Goal: Information Seeking & Learning: Learn about a topic

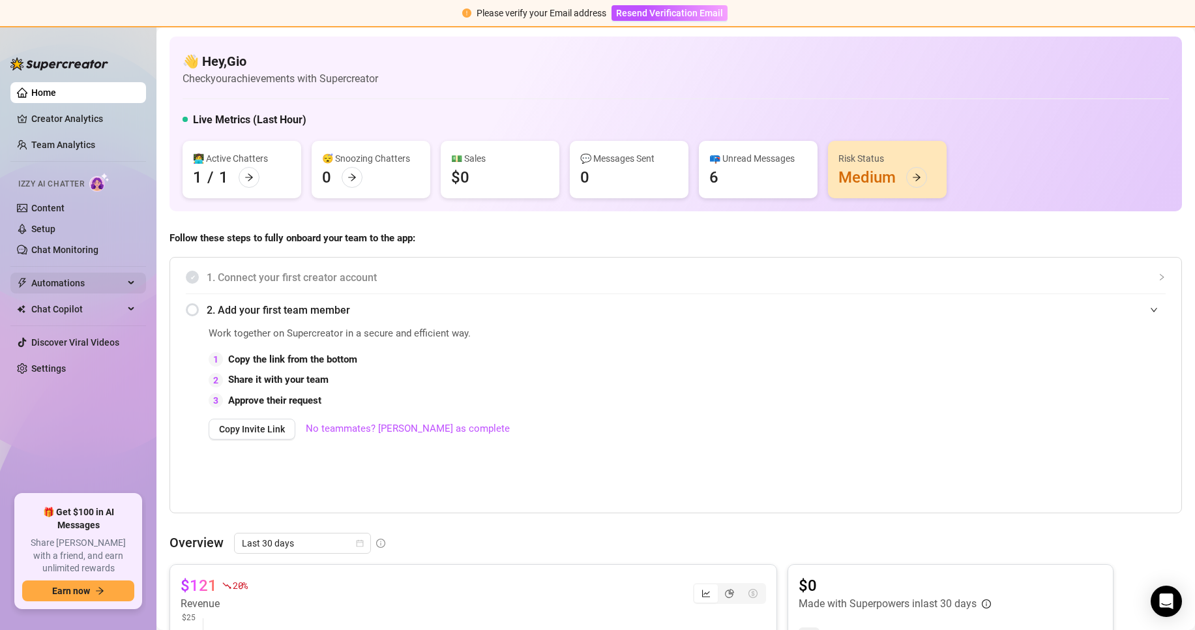
click at [134, 284] on div "Automations" at bounding box center [78, 282] width 136 height 21
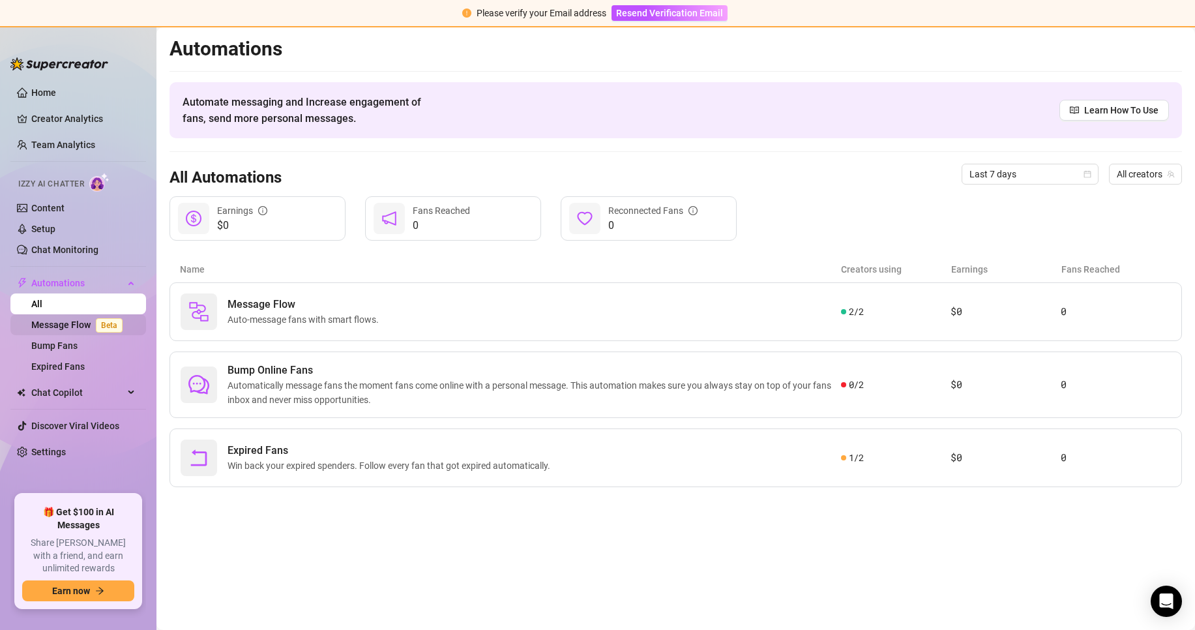
click at [119, 320] on span "Beta" at bounding box center [109, 325] width 27 height 14
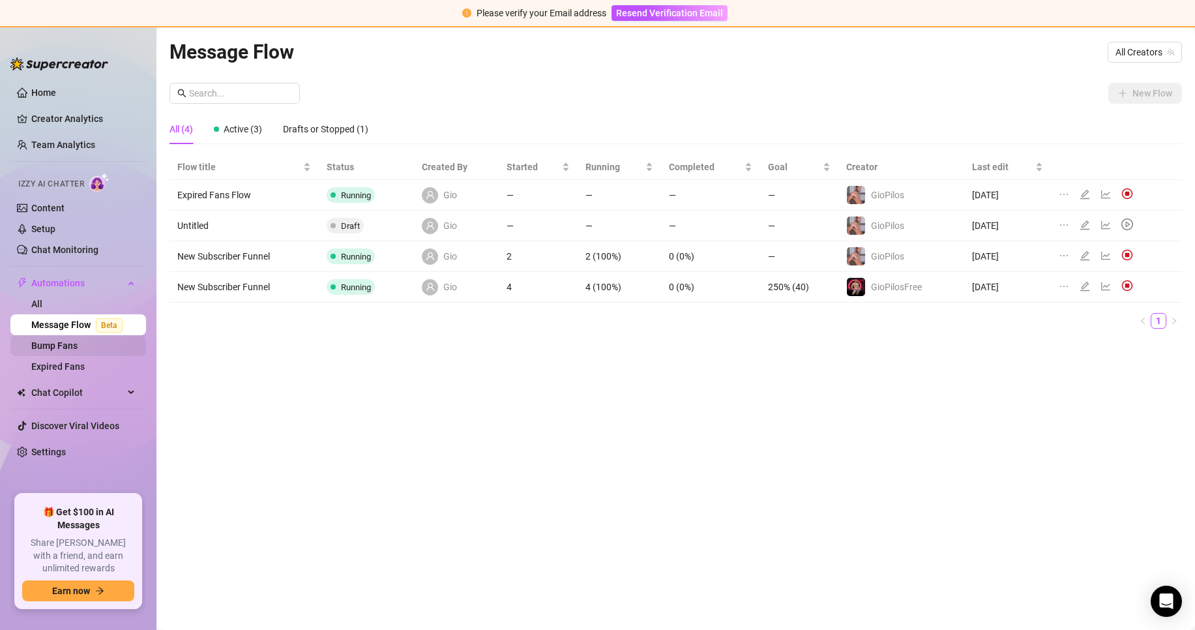
click at [78, 347] on link "Bump Fans" at bounding box center [54, 345] width 46 height 10
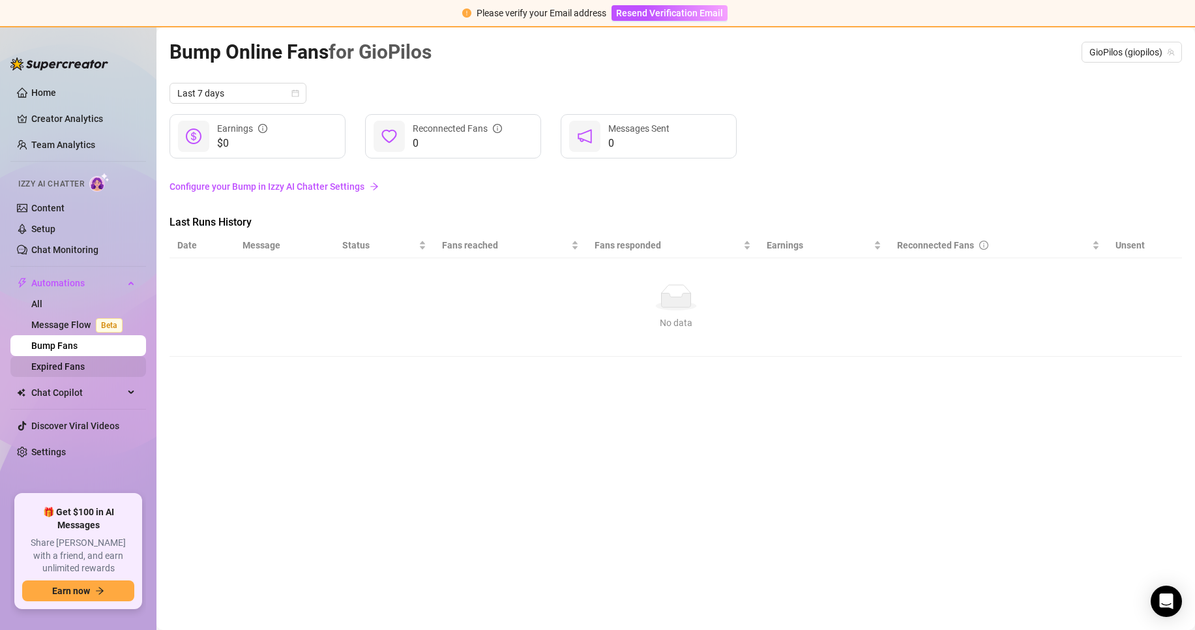
click at [113, 378] on ul "Home Creator Analytics Team Analytics Izzy AI Chatter Content Setup Chat Monito…" at bounding box center [78, 283] width 136 height 412
click at [85, 371] on link "Expired Fans" at bounding box center [57, 366] width 53 height 10
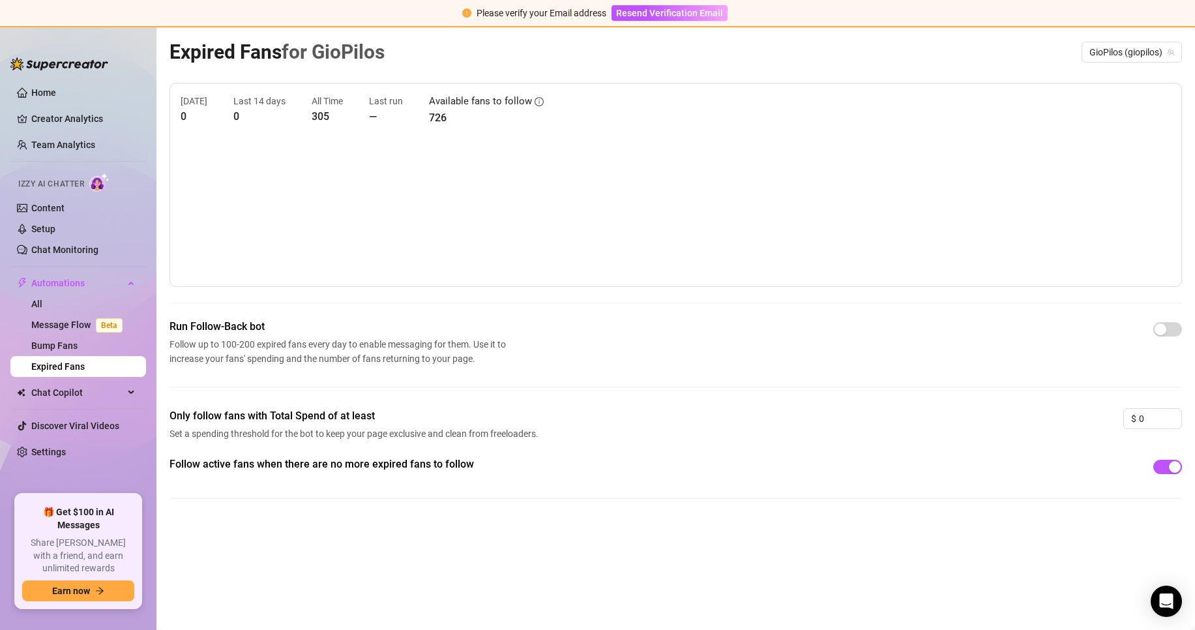
click at [1002, 298] on div "[DATE] 0 Last 14 days 0 All Time 305 Last run — Available fans to follow 726 Ru…" at bounding box center [675, 301] width 1012 height 437
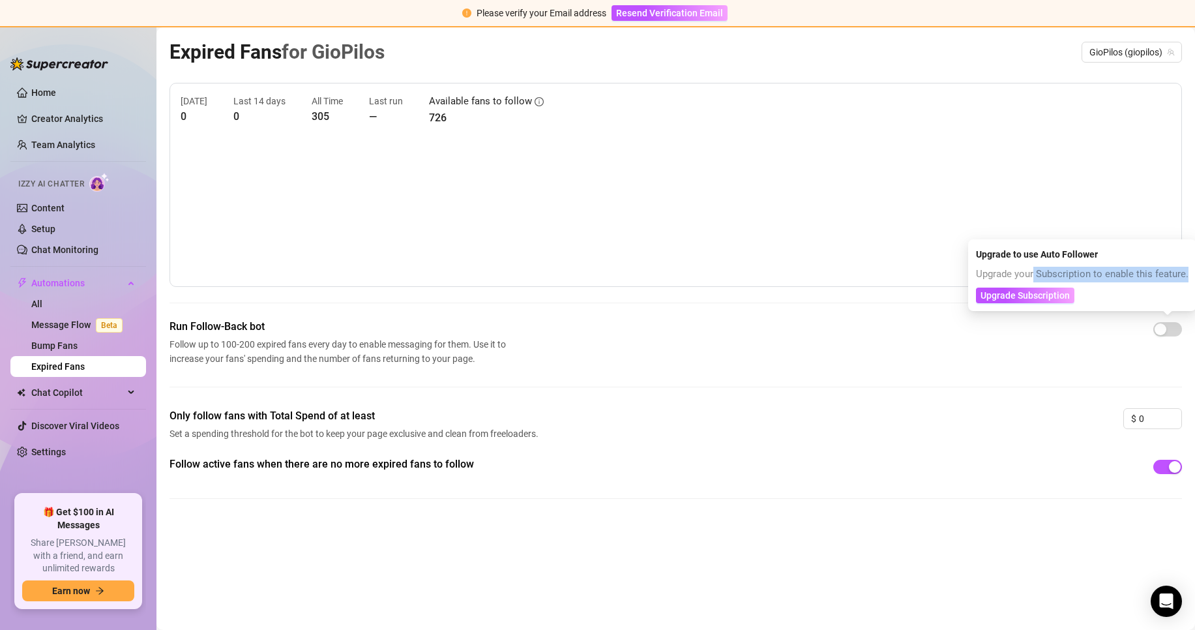
click at [1034, 285] on div "Upgrade your Subscription to enable this feature. Upgrade Subscription" at bounding box center [1082, 285] width 212 height 36
click at [1035, 293] on span "Upgrade Subscription" at bounding box center [1024, 295] width 89 height 10
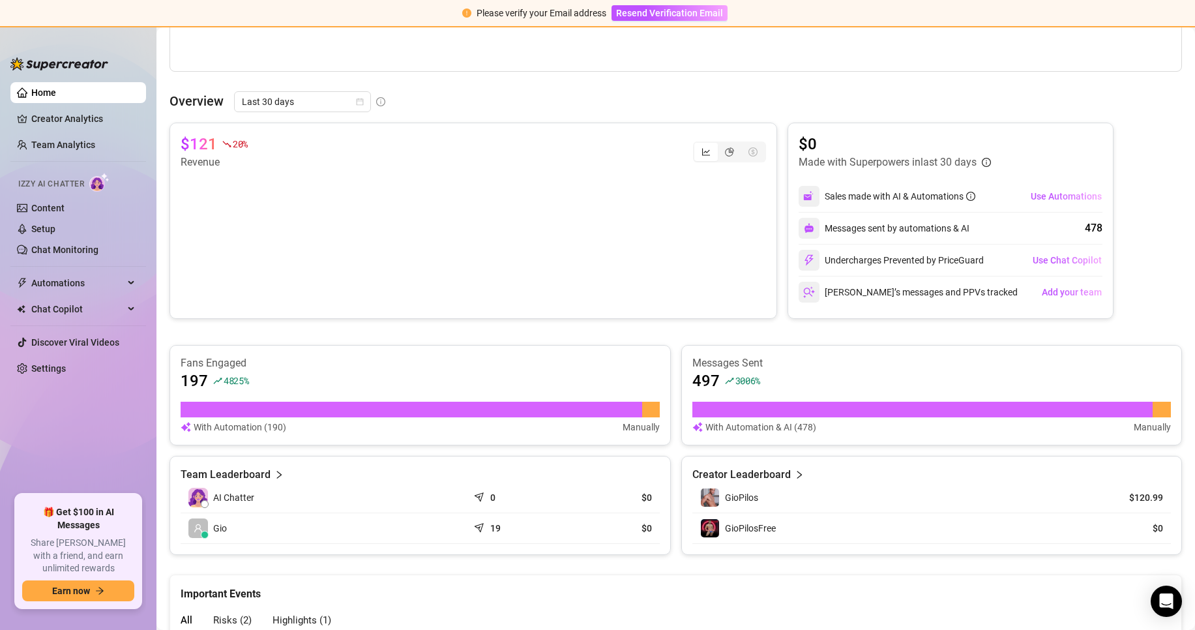
scroll to position [456, 0]
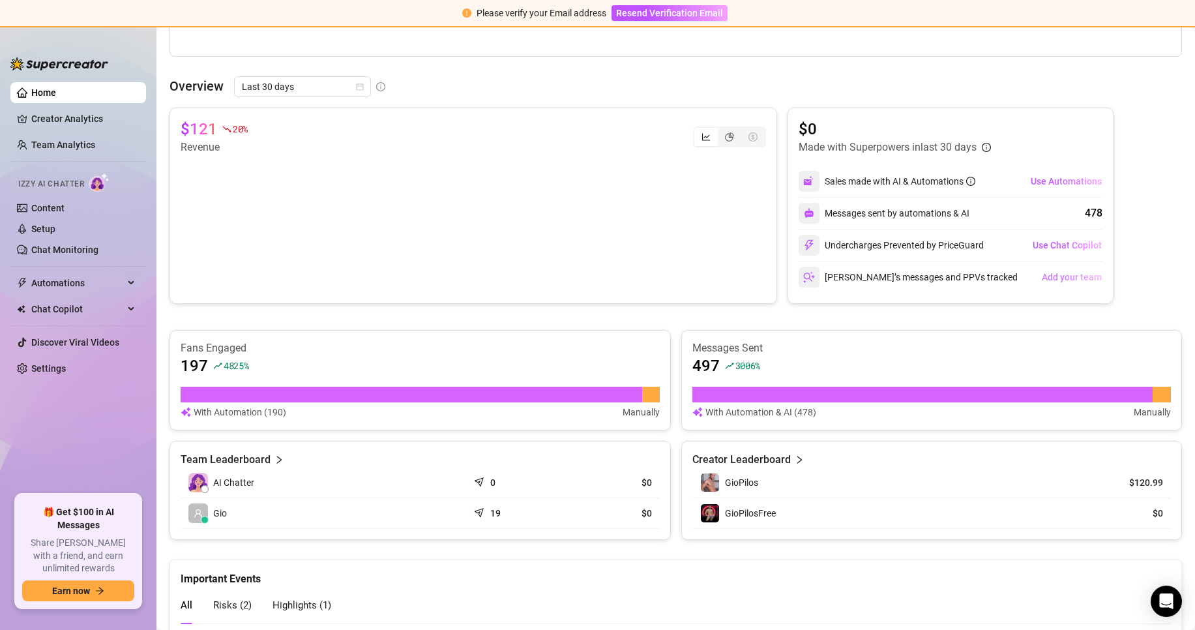
click at [1065, 279] on span "Add your team" at bounding box center [1071, 277] width 60 height 10
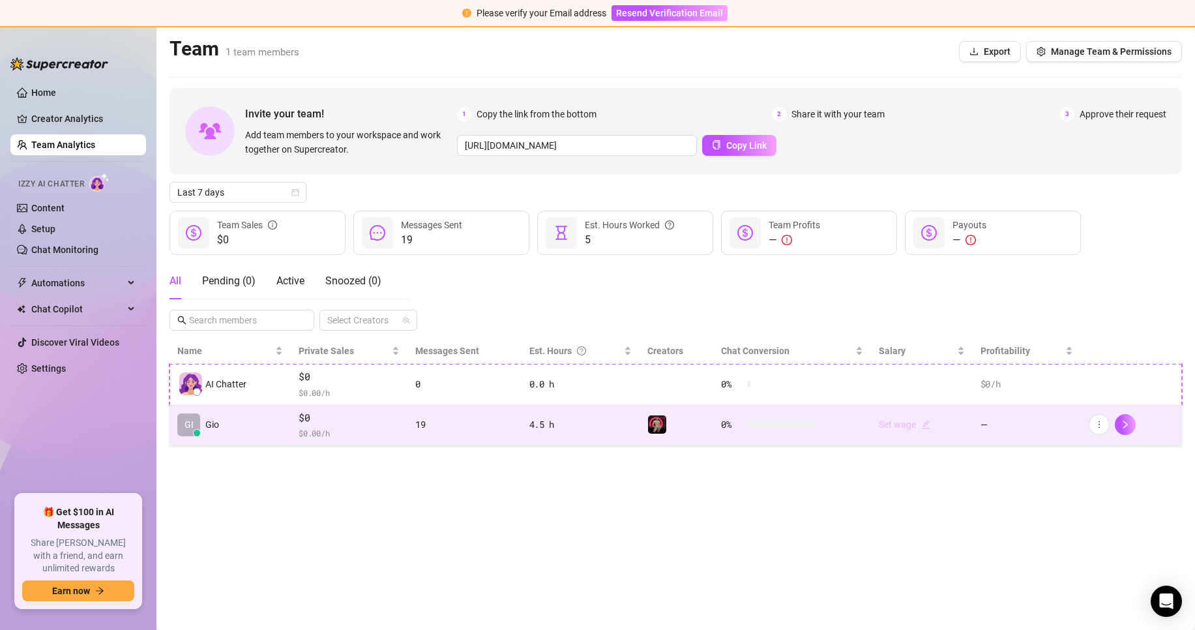
click at [912, 429] on link "Set wage" at bounding box center [904, 424] width 51 height 10
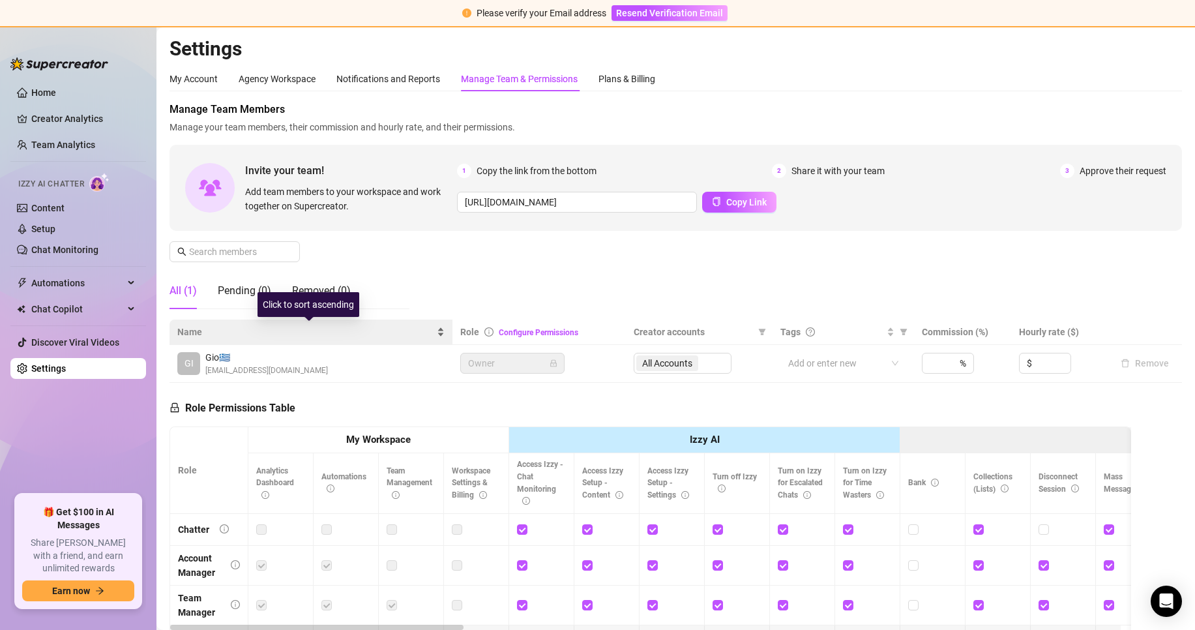
click at [339, 325] on div "Name" at bounding box center [310, 332] width 267 height 14
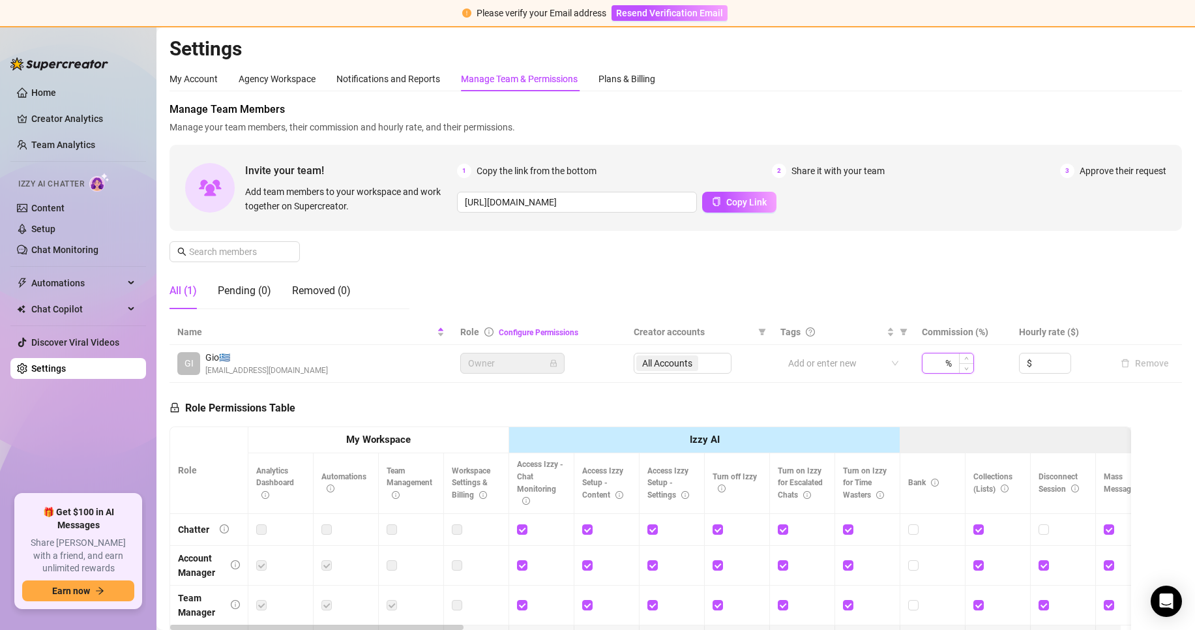
click at [933, 364] on input at bounding box center [935, 363] width 13 height 20
click at [1034, 396] on div "Role Permissions Table Role My Workspace Izzy AI OnlyFans Side Menu OnlyFans Ch…" at bounding box center [649, 570] width 961 height 375
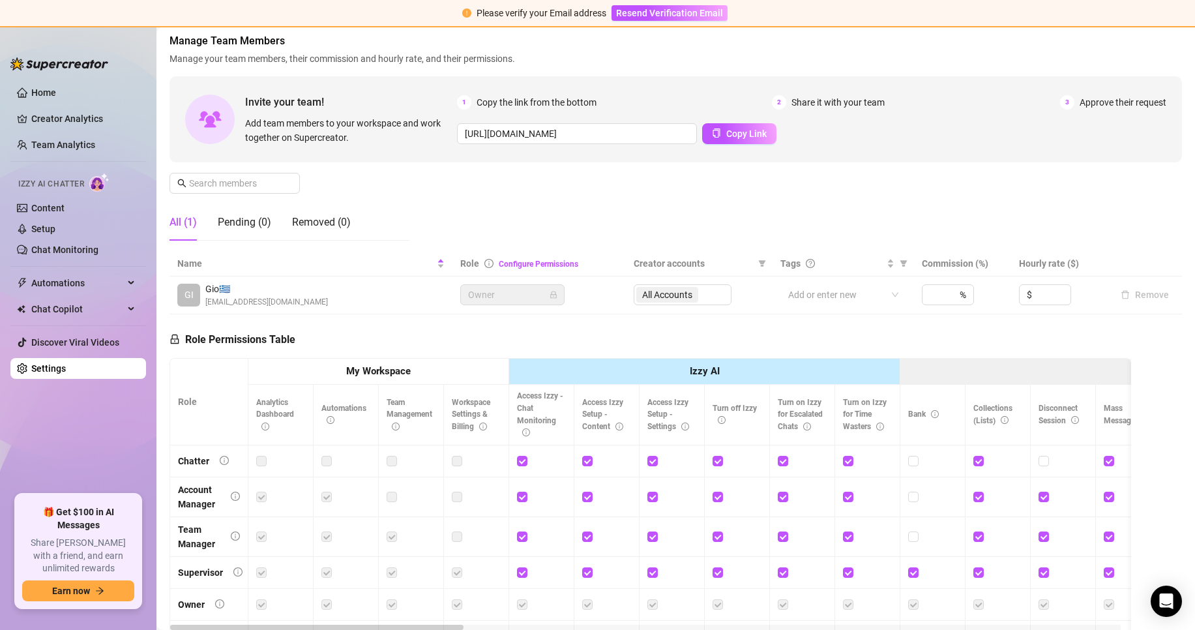
scroll to position [189, 0]
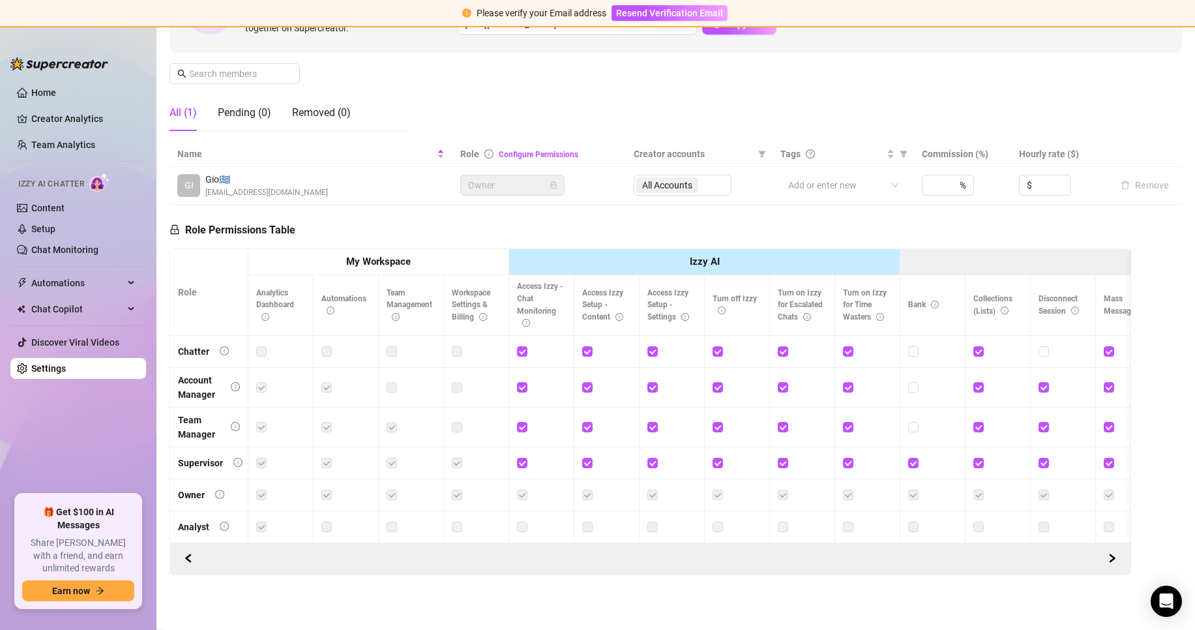
drag, startPoint x: 340, startPoint y: 544, endPoint x: 353, endPoint y: 540, distance: 13.4
click at [343, 543] on div at bounding box center [649, 559] width 961 height 32
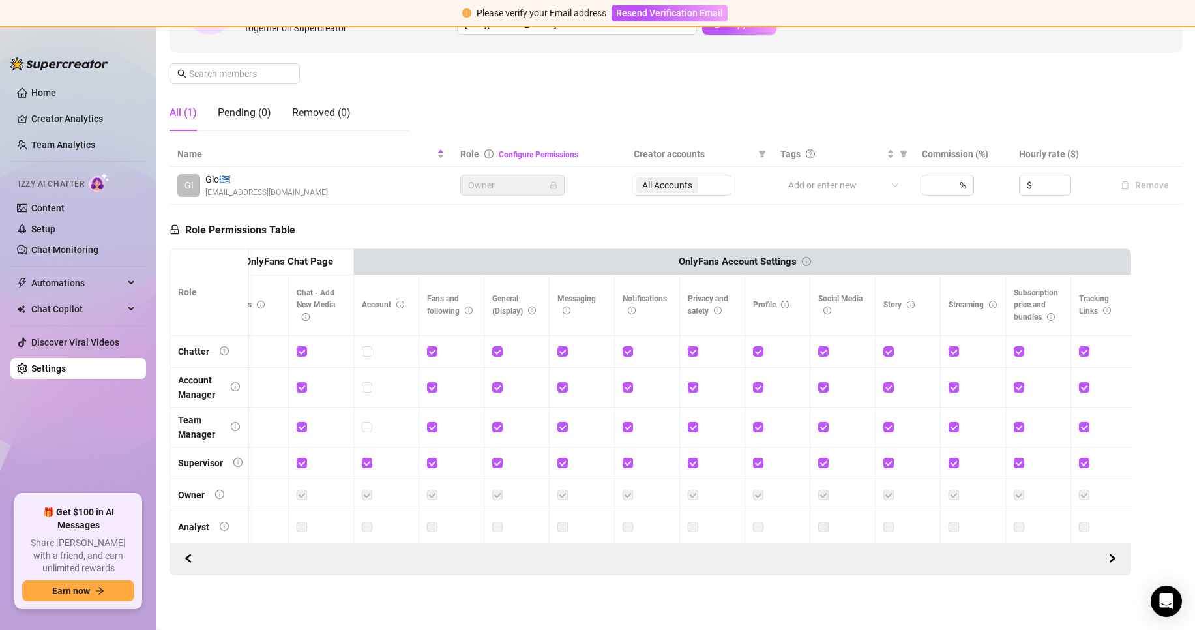
scroll to position [0, 2126]
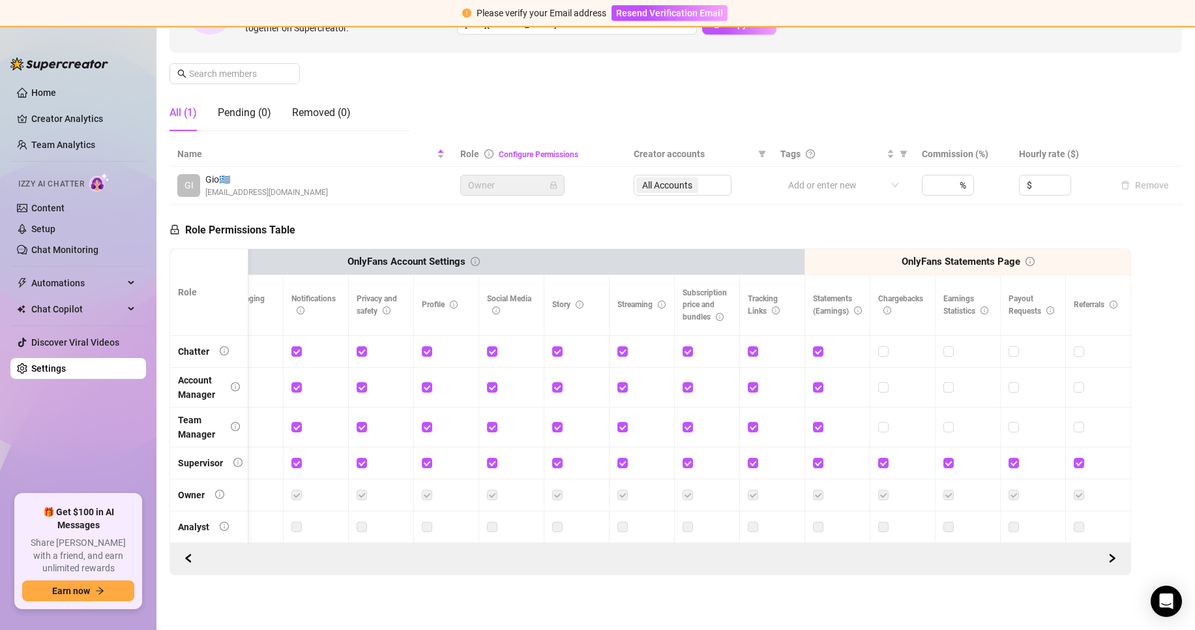
drag, startPoint x: 1057, startPoint y: 574, endPoint x: 925, endPoint y: 210, distance: 386.8
click at [925, 210] on div "Role Permissions Table Role My Workspace Izzy AI OnlyFans Side Menu OnlyFans Ch…" at bounding box center [649, 390] width 961 height 370
click at [555, 150] on link "Configure Permissions" at bounding box center [539, 154] width 80 height 9
click at [245, 106] on div "Pending (0)" at bounding box center [244, 113] width 53 height 16
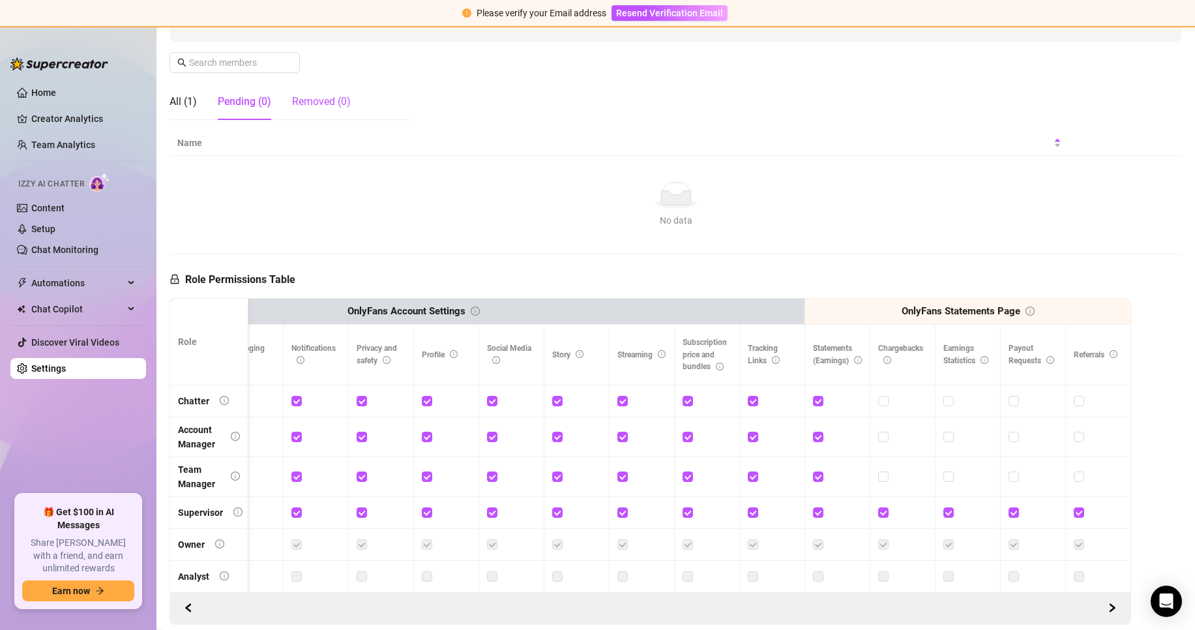
click at [327, 100] on div "Removed (0)" at bounding box center [321, 102] width 59 height 16
click at [264, 105] on div "Pending (0)" at bounding box center [244, 102] width 53 height 16
click at [207, 101] on div "All (1) Pending (0) Removed (0)" at bounding box center [259, 101] width 181 height 36
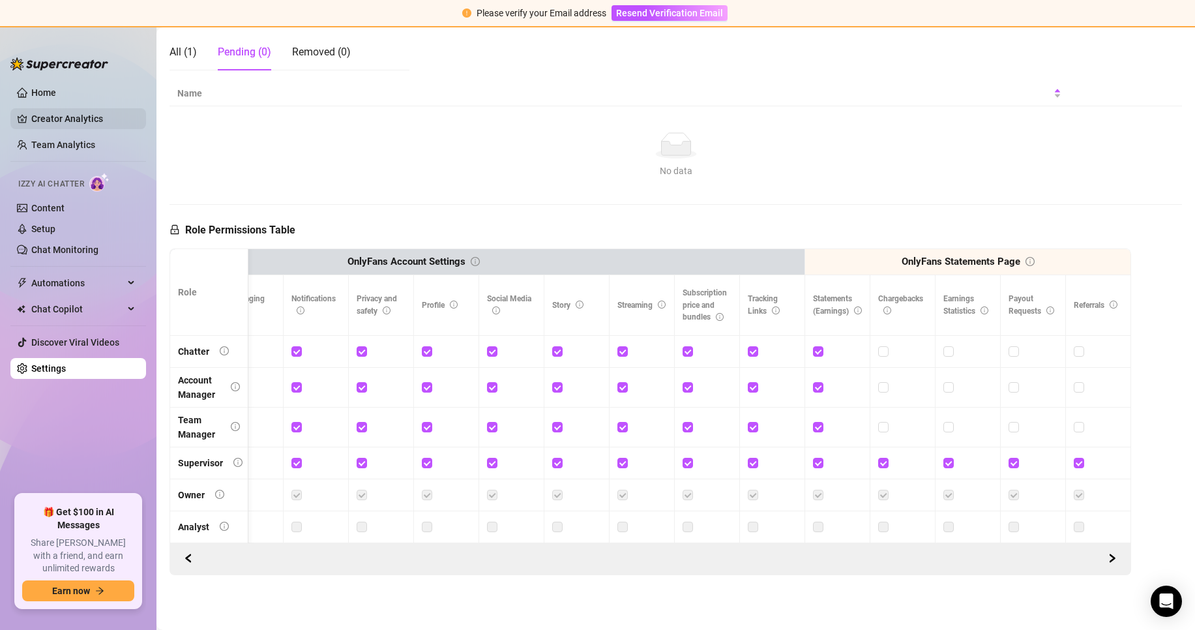
click at [65, 128] on link "Creator Analytics" at bounding box center [83, 118] width 104 height 21
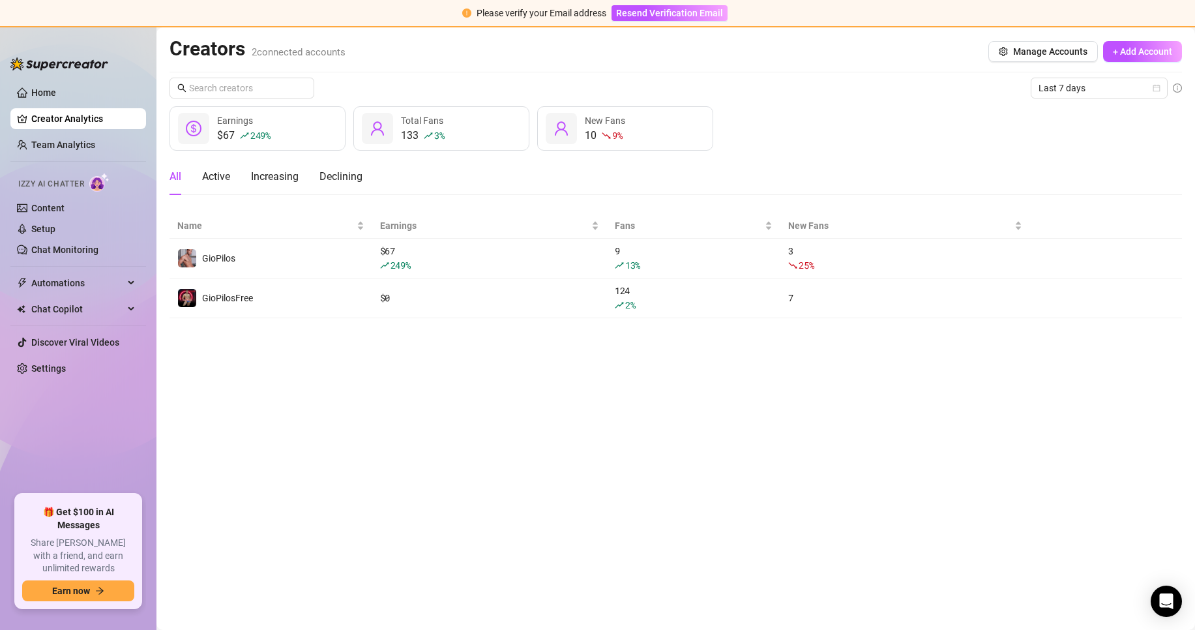
click at [570, 108] on div "10 9 % New Fans" at bounding box center [625, 128] width 176 height 44
click at [581, 122] on div "10 9 % New Fans" at bounding box center [625, 128] width 176 height 44
click at [1073, 57] on button "Manage Accounts" at bounding box center [1042, 51] width 109 height 21
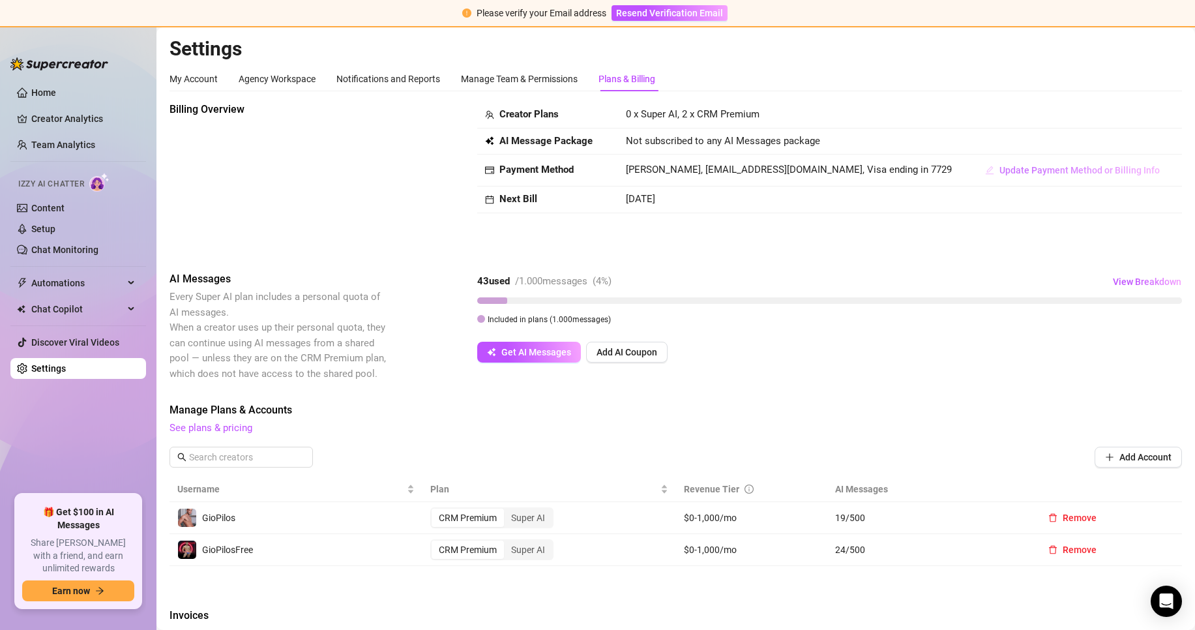
click at [1107, 173] on span "Update Payment Method or Billing Info" at bounding box center [1079, 170] width 160 height 10
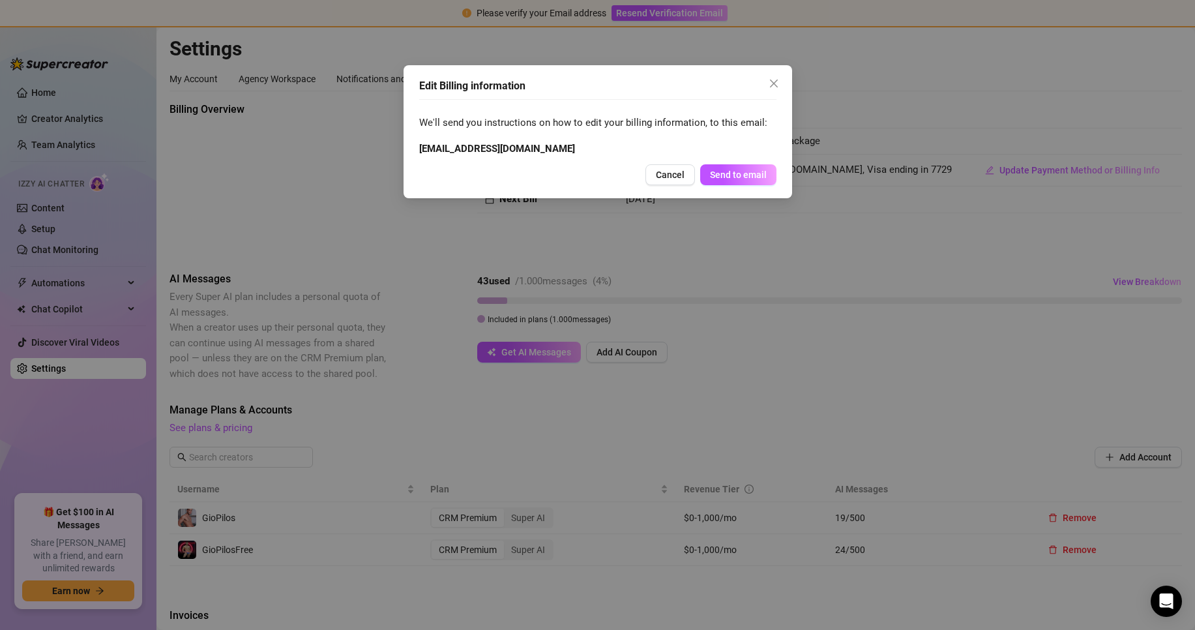
click at [678, 171] on span "Cancel" at bounding box center [670, 174] width 29 height 10
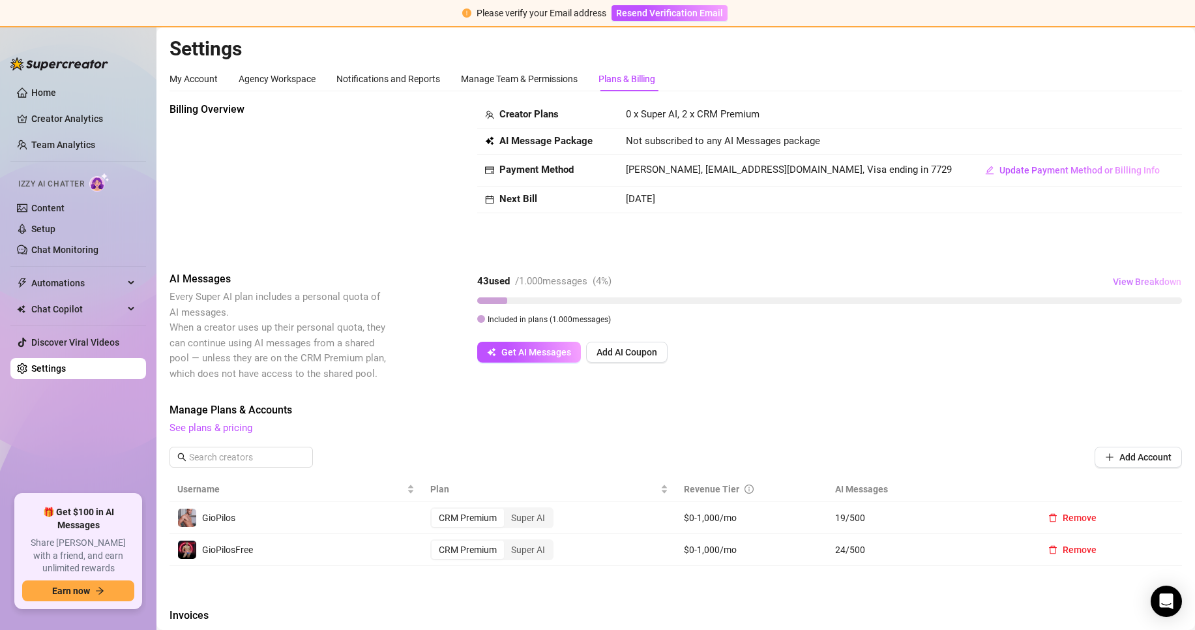
drag, startPoint x: 1152, startPoint y: 282, endPoint x: 1141, endPoint y: 283, distance: 11.7
click at [1150, 282] on span "View Breakdown" at bounding box center [1147, 281] width 68 height 10
click at [1135, 341] on span "19 / 500 used" at bounding box center [1115, 342] width 45 height 12
click at [555, 73] on div "Manage Team & Permissions" at bounding box center [519, 79] width 117 height 14
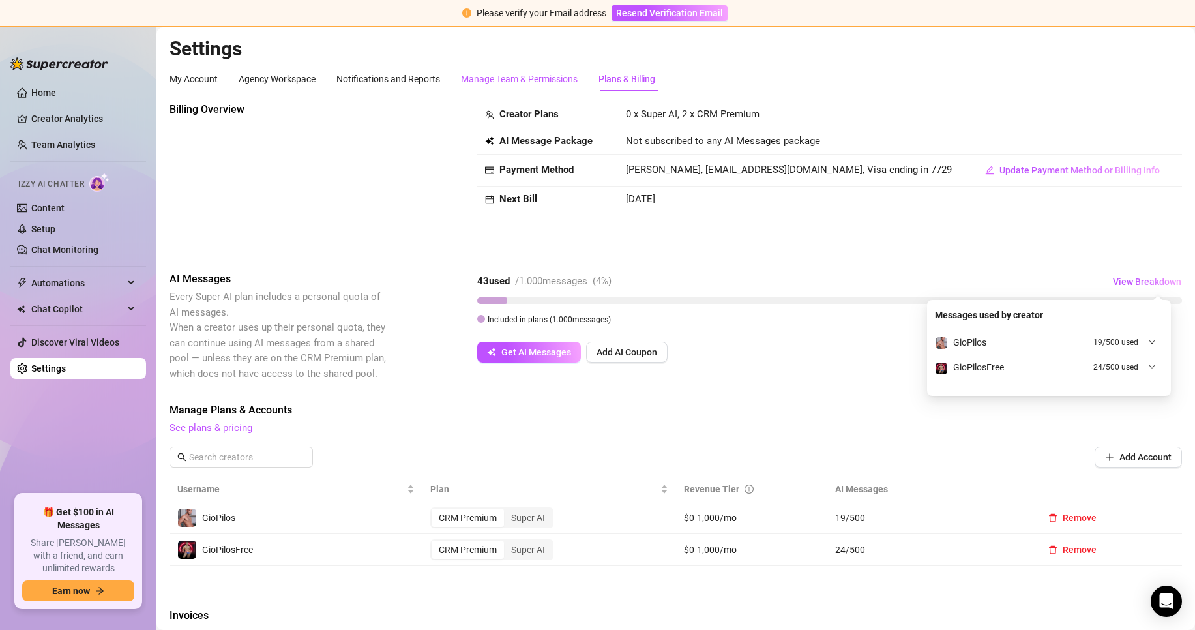
click at [555, 78] on div "Manage Team & Permissions" at bounding box center [519, 79] width 117 height 14
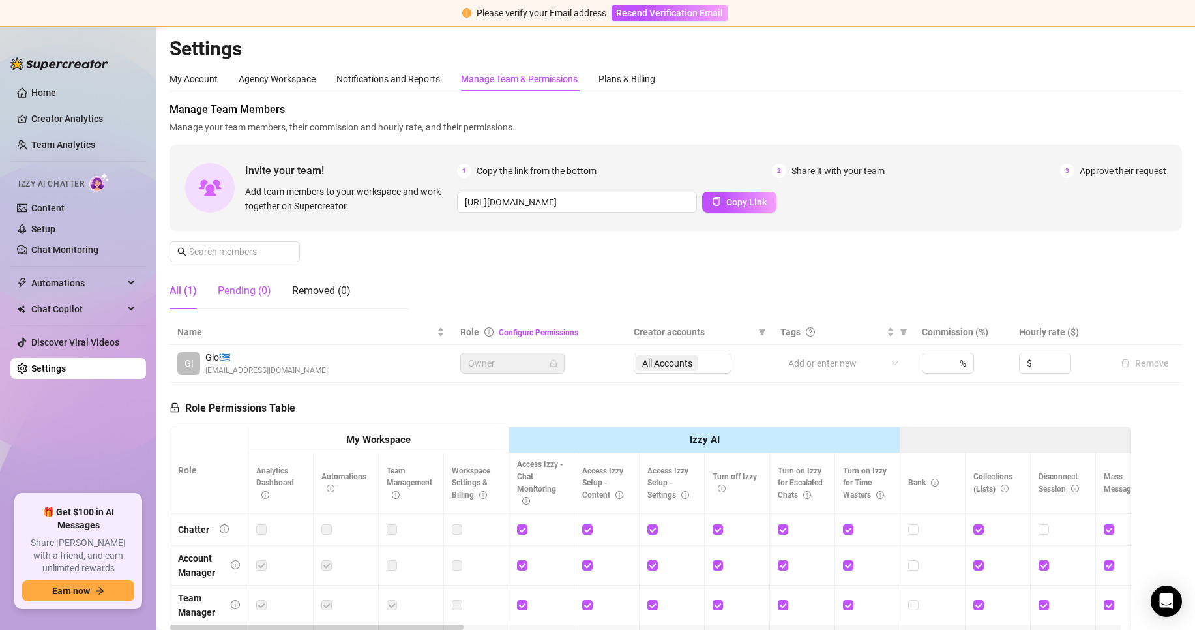
click at [265, 294] on div "Pending (0)" at bounding box center [244, 291] width 53 height 16
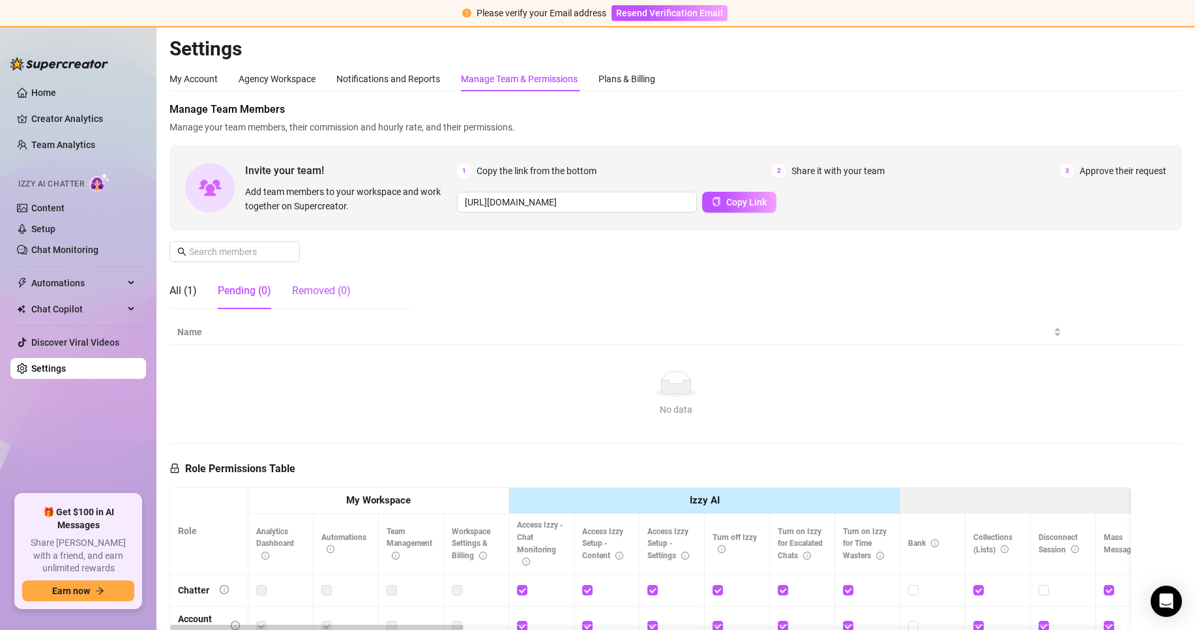
click at [315, 289] on div "Removed (0)" at bounding box center [321, 291] width 59 height 16
click at [390, 74] on div "Notifications and Reports" at bounding box center [388, 79] width 104 height 14
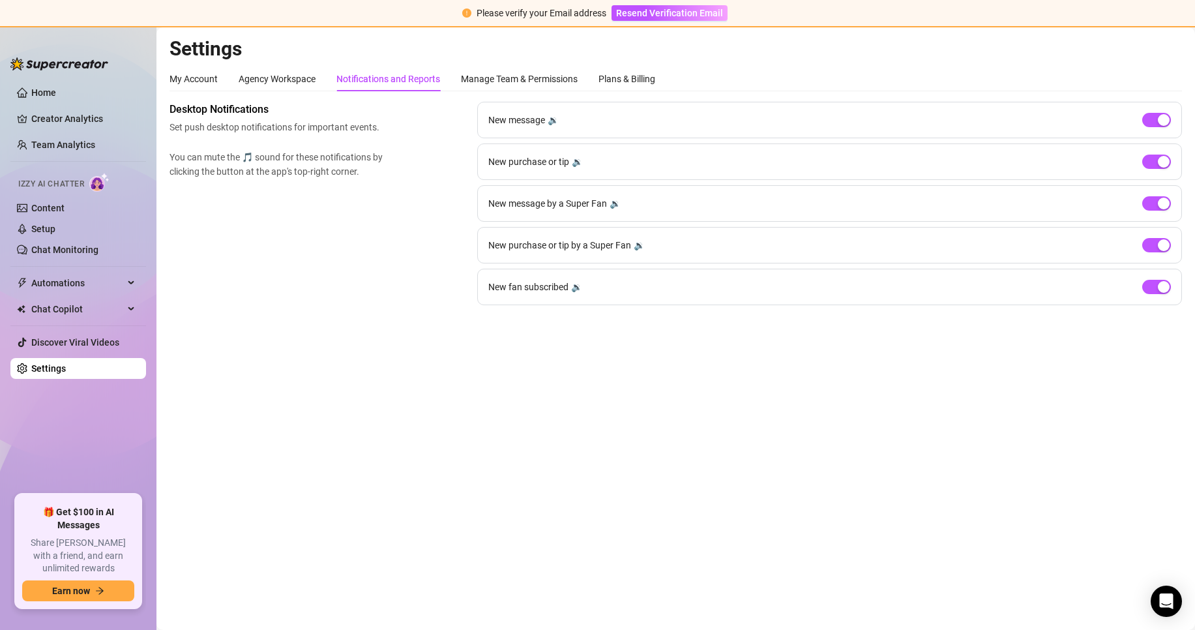
click at [321, 76] on div "My Account Agency Workspace Notifications and Reports Manage Team & Permissions…" at bounding box center [412, 78] width 486 height 25
click at [309, 74] on div "Agency Workspace" at bounding box center [277, 79] width 77 height 14
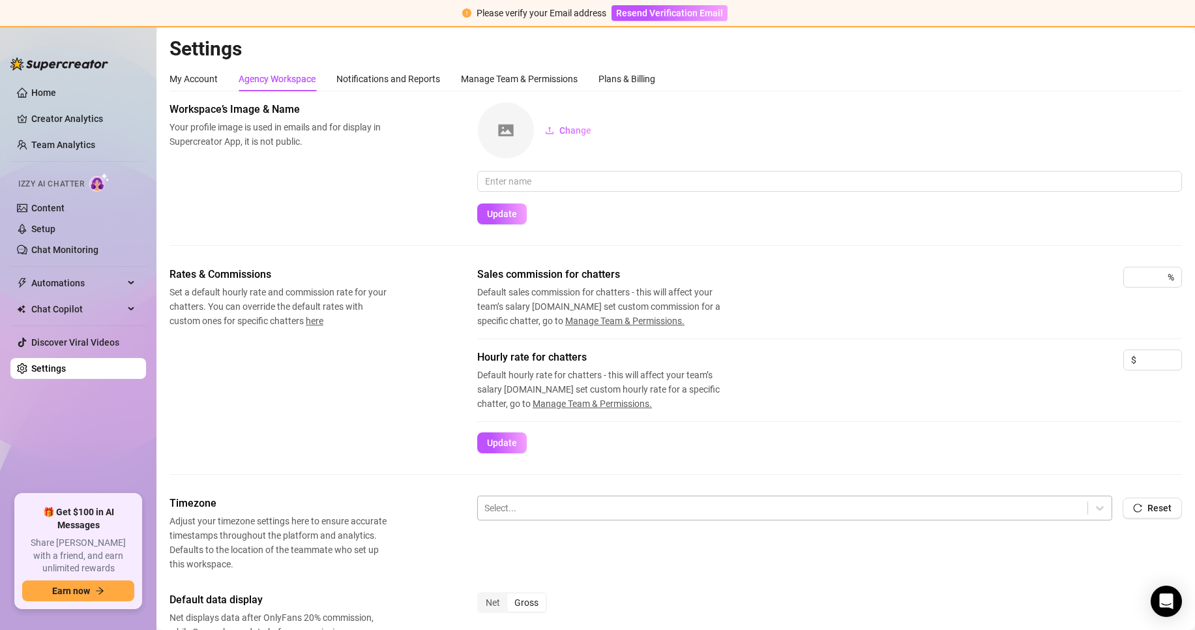
click at [1066, 515] on div at bounding box center [782, 507] width 596 height 17
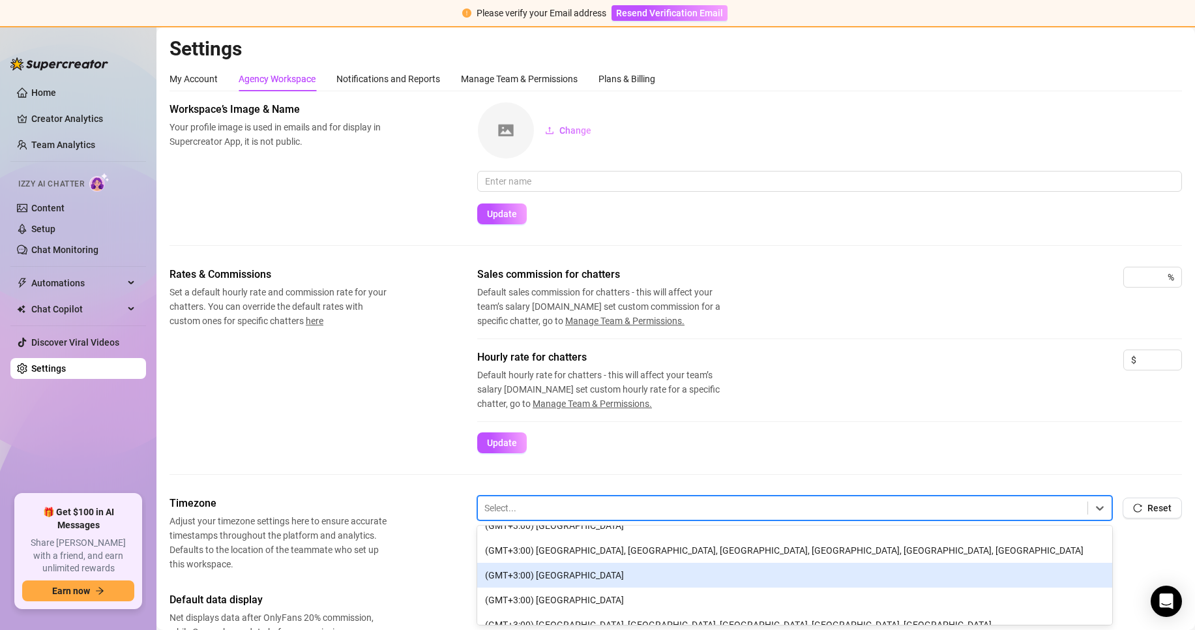
scroll to position [912, 0]
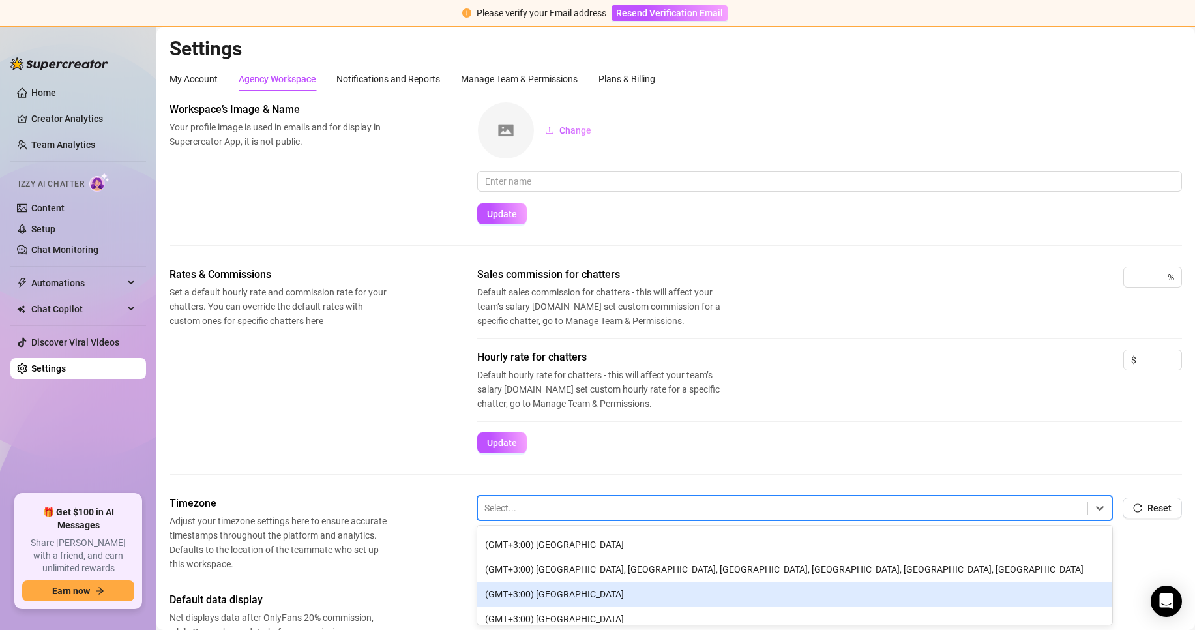
click at [560, 597] on div "(GMT+3:00) [GEOGRAPHIC_DATA]" at bounding box center [794, 593] width 635 height 25
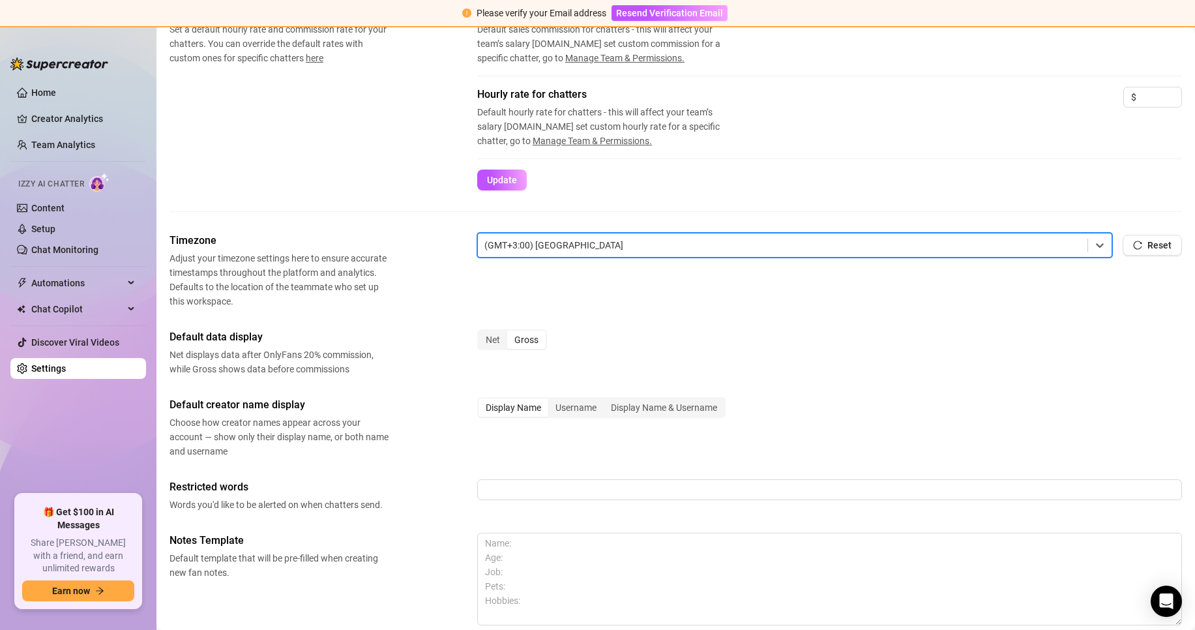
scroll to position [196, 0]
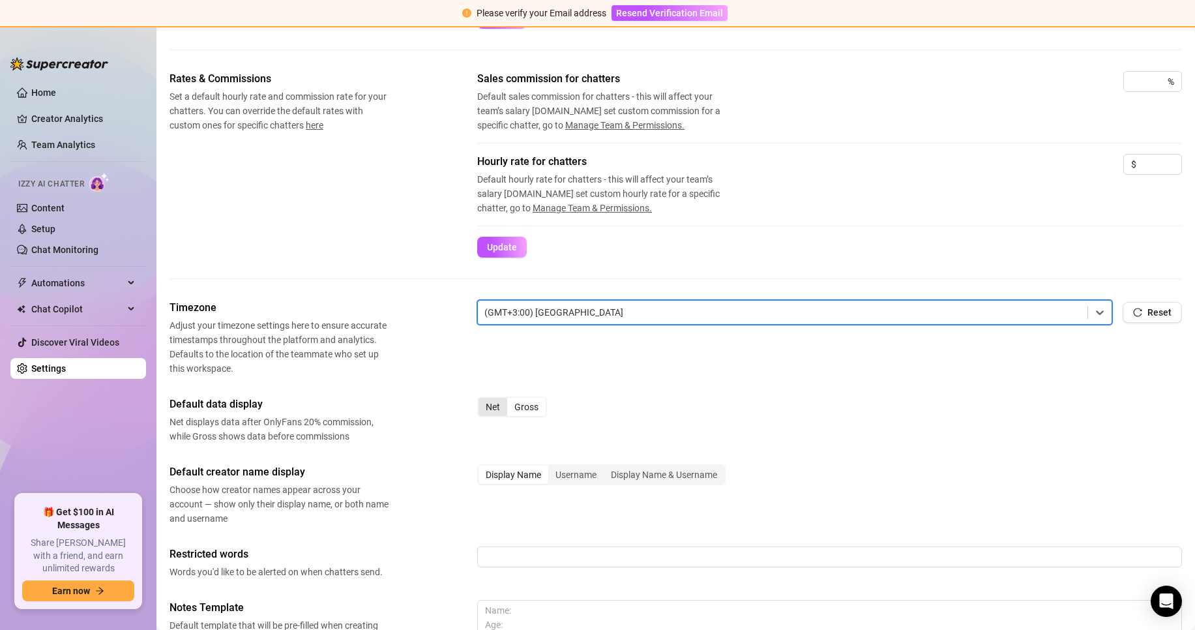
click at [501, 408] on div "Net" at bounding box center [492, 407] width 29 height 18
click at [482, 400] on input "Net" at bounding box center [482, 400] width 0 height 0
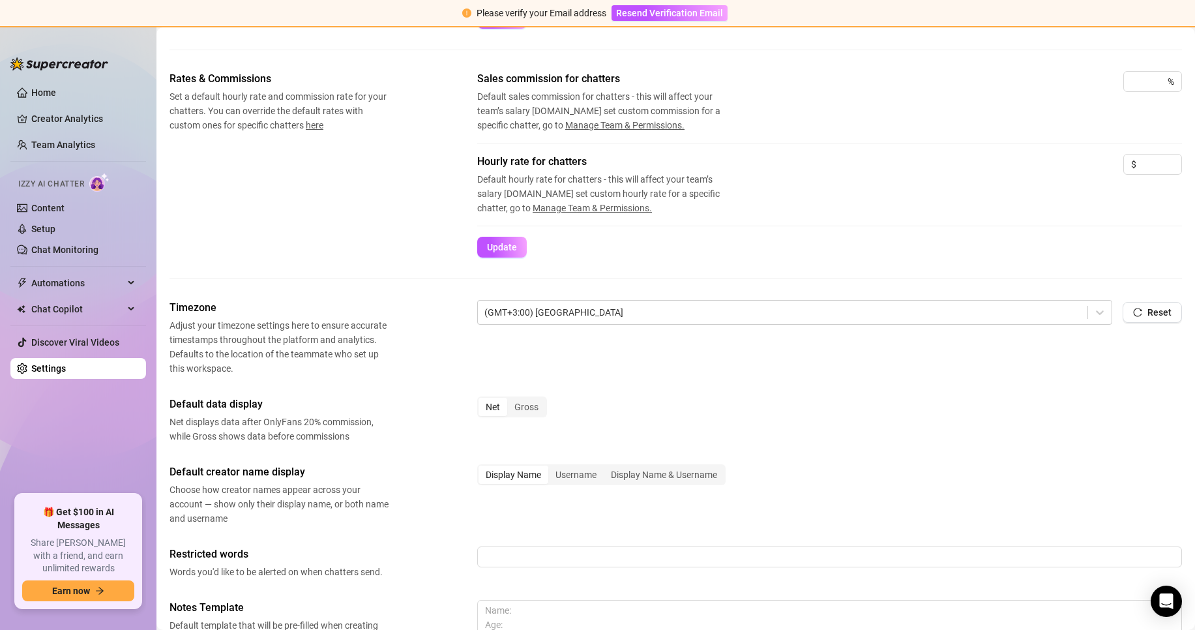
scroll to position [261, 0]
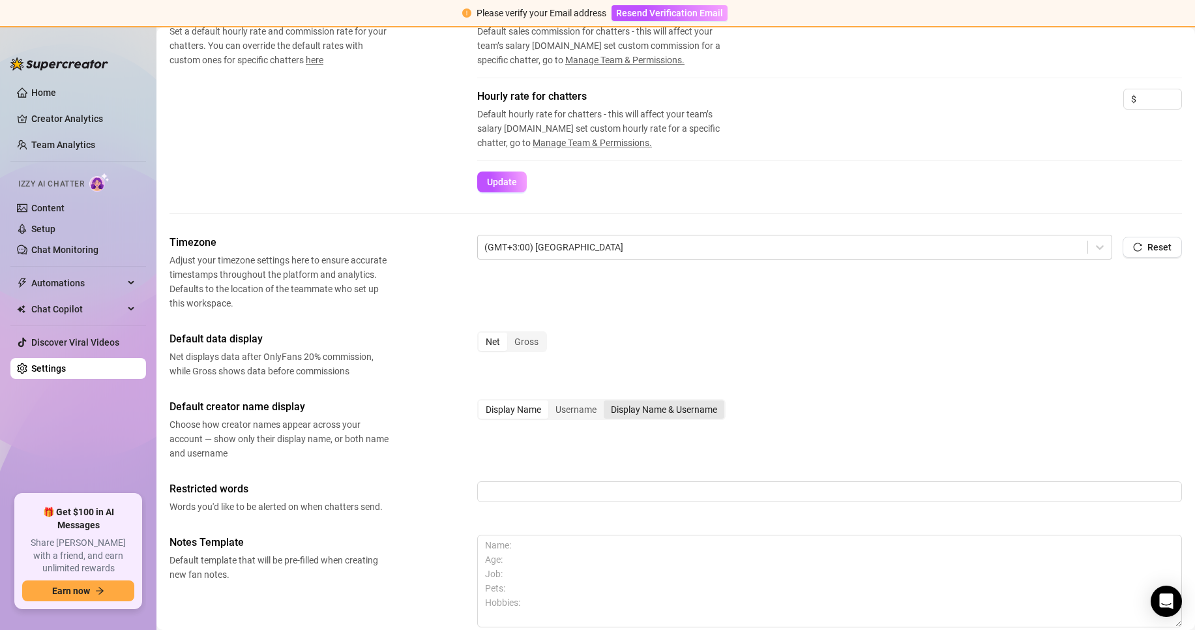
click at [703, 411] on div "Display Name & Username" at bounding box center [664, 409] width 121 height 18
click at [607, 402] on input "Display Name & Username" at bounding box center [607, 402] width 0 height 0
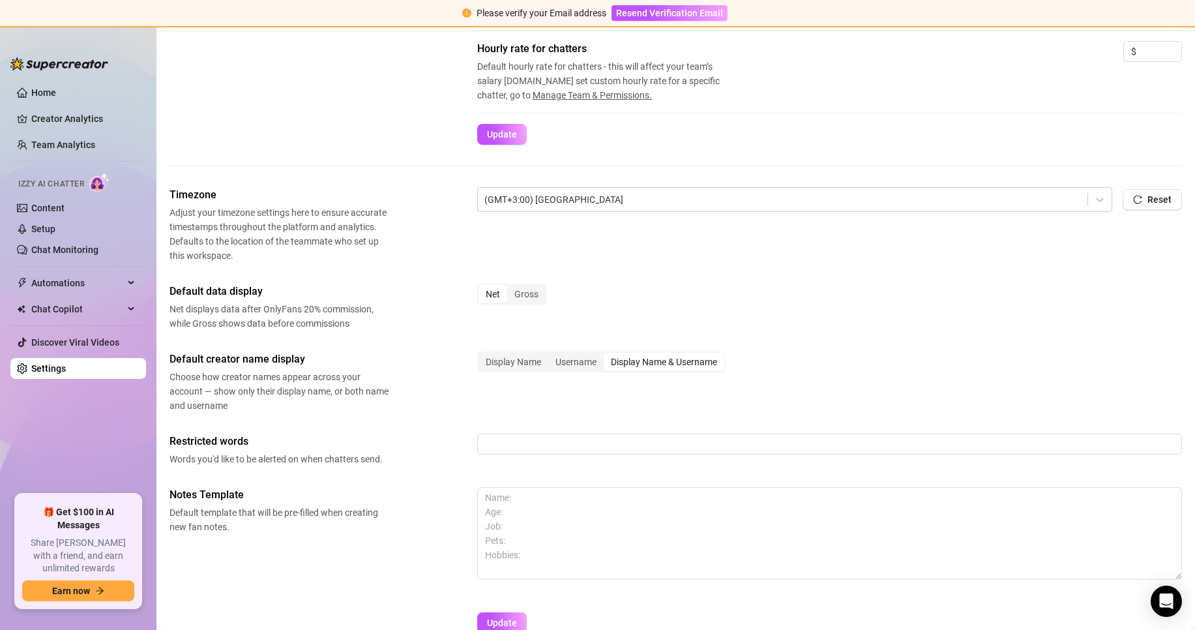
scroll to position [378, 0]
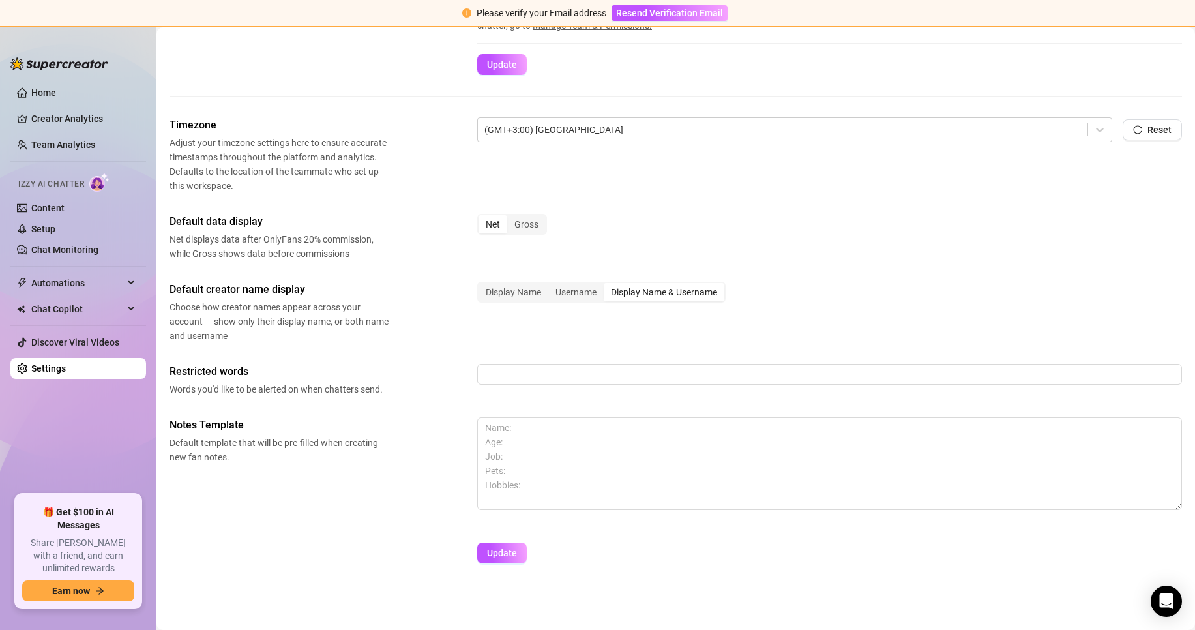
drag, startPoint x: 500, startPoint y: 557, endPoint x: 413, endPoint y: 437, distance: 148.3
click at [500, 559] on button "Update" at bounding box center [502, 552] width 50 height 21
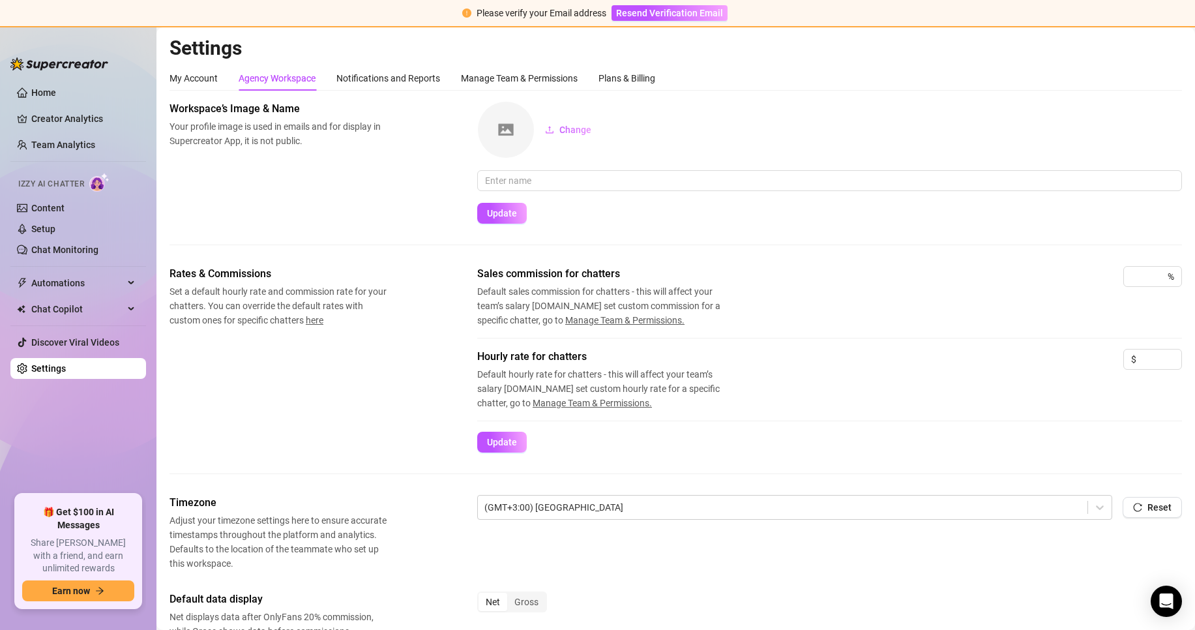
scroll to position [0, 0]
click at [202, 78] on div "My Account" at bounding box center [193, 79] width 48 height 14
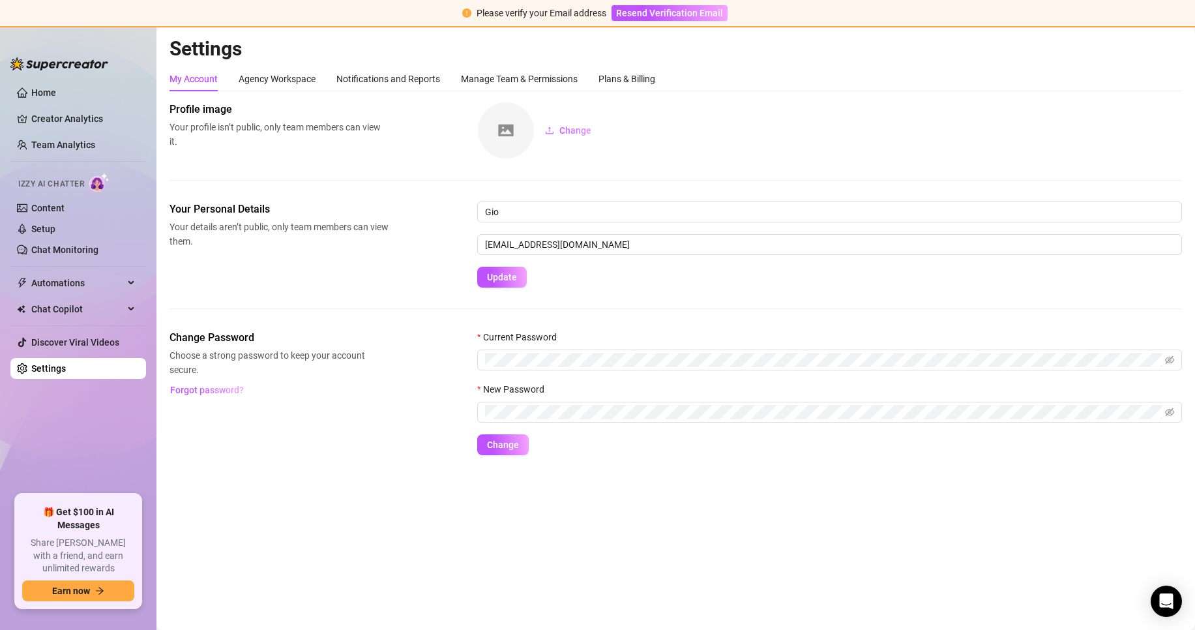
drag, startPoint x: -7, startPoint y: 365, endPoint x: -48, endPoint y: 504, distance: 145.2
drag, startPoint x: -48, startPoint y: 504, endPoint x: 128, endPoint y: 310, distance: 261.6
click at [128, 310] on div "Chat Copilot" at bounding box center [78, 308] width 136 height 21
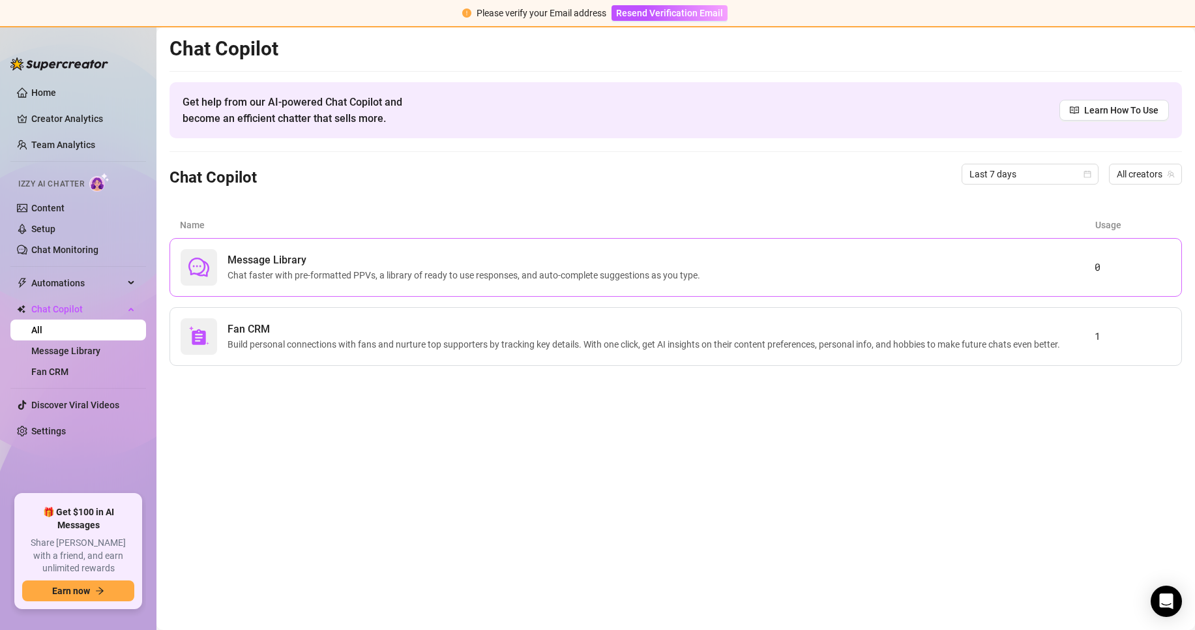
click at [1030, 258] on div "Message Library Chat faster with pre-formatted PPVs, a library of ready to use …" at bounding box center [638, 267] width 914 height 36
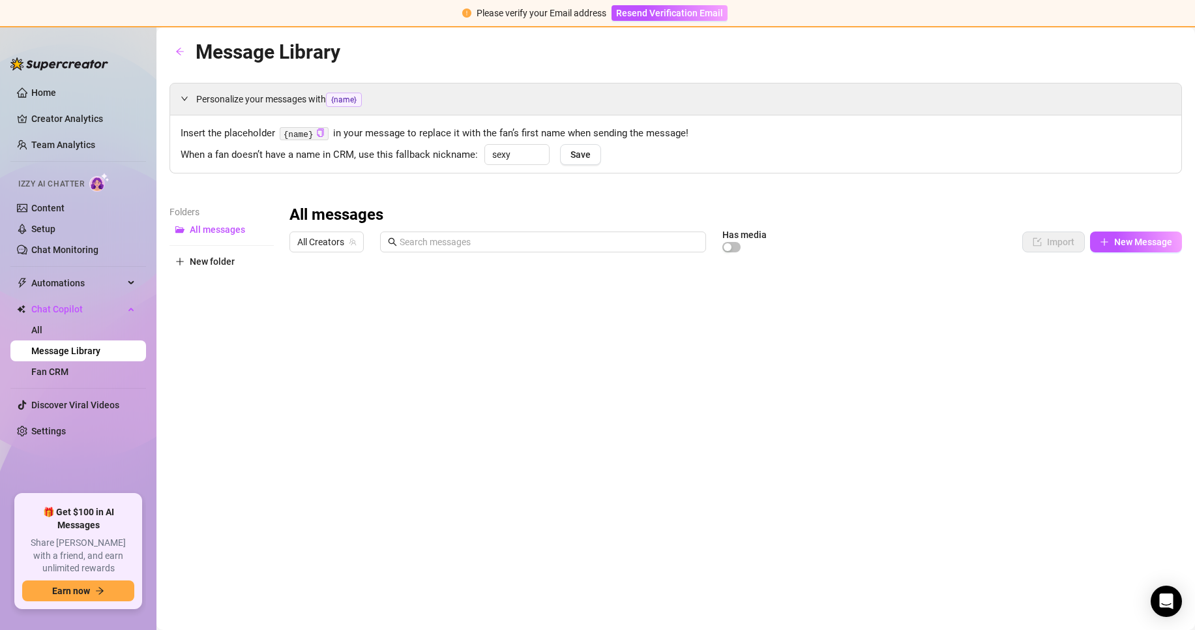
click at [421, 289] on div at bounding box center [735, 403] width 892 height 291
drag, startPoint x: 422, startPoint y: 288, endPoint x: 651, endPoint y: 311, distance: 230.5
click at [651, 311] on div at bounding box center [735, 403] width 892 height 291
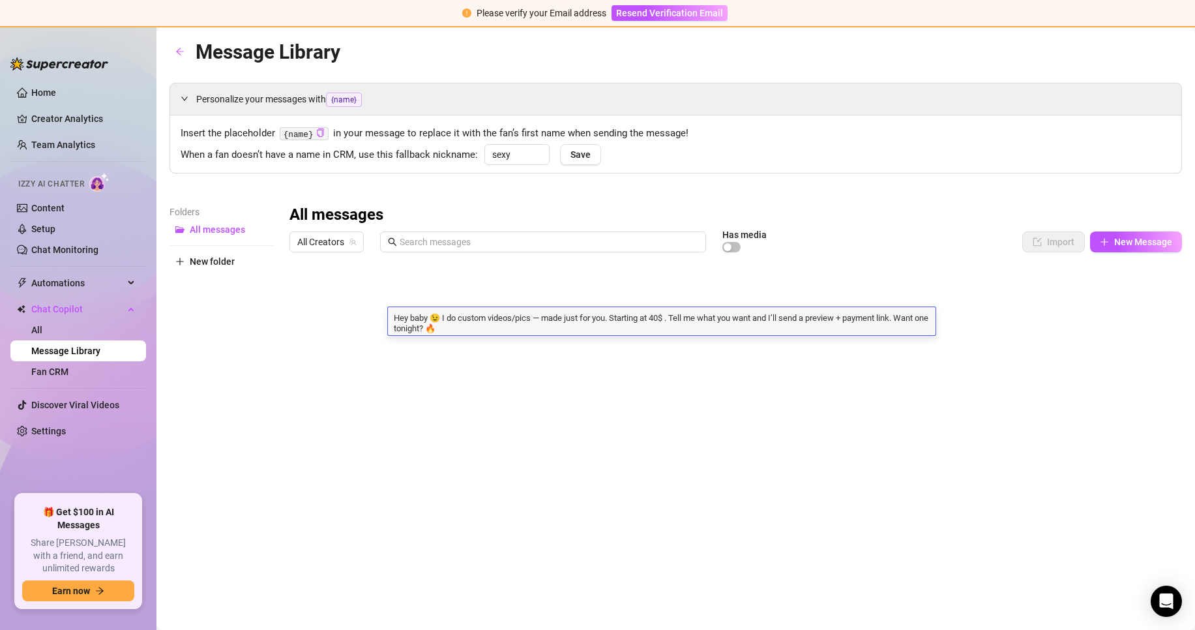
click at [669, 294] on div at bounding box center [735, 403] width 892 height 291
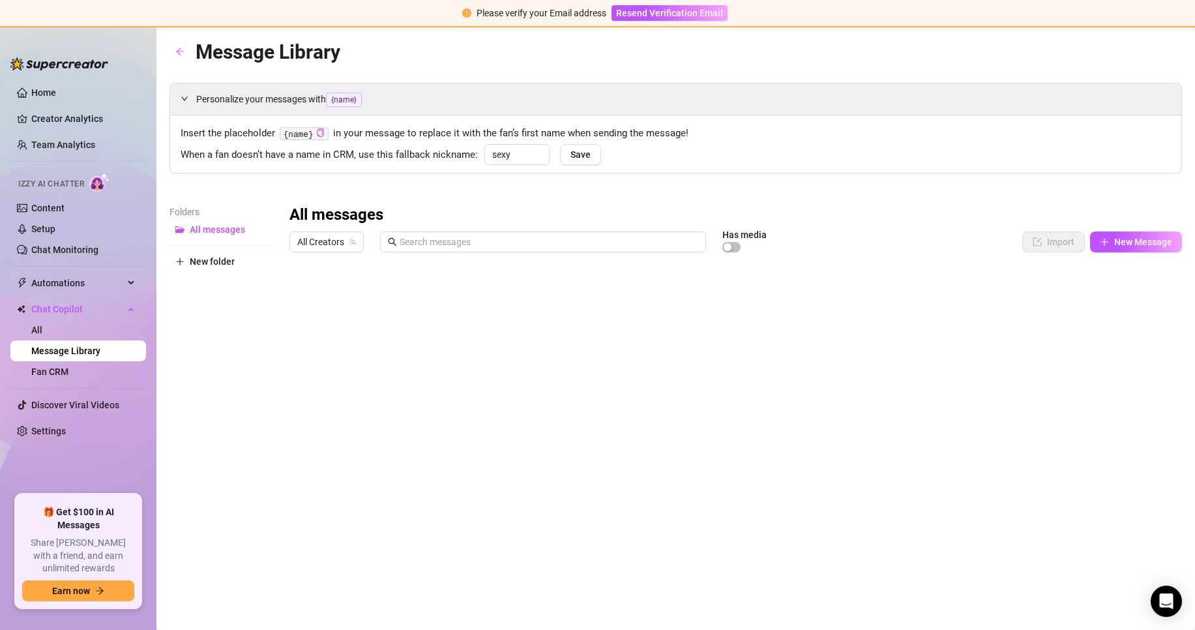
click at [669, 294] on div at bounding box center [735, 403] width 892 height 291
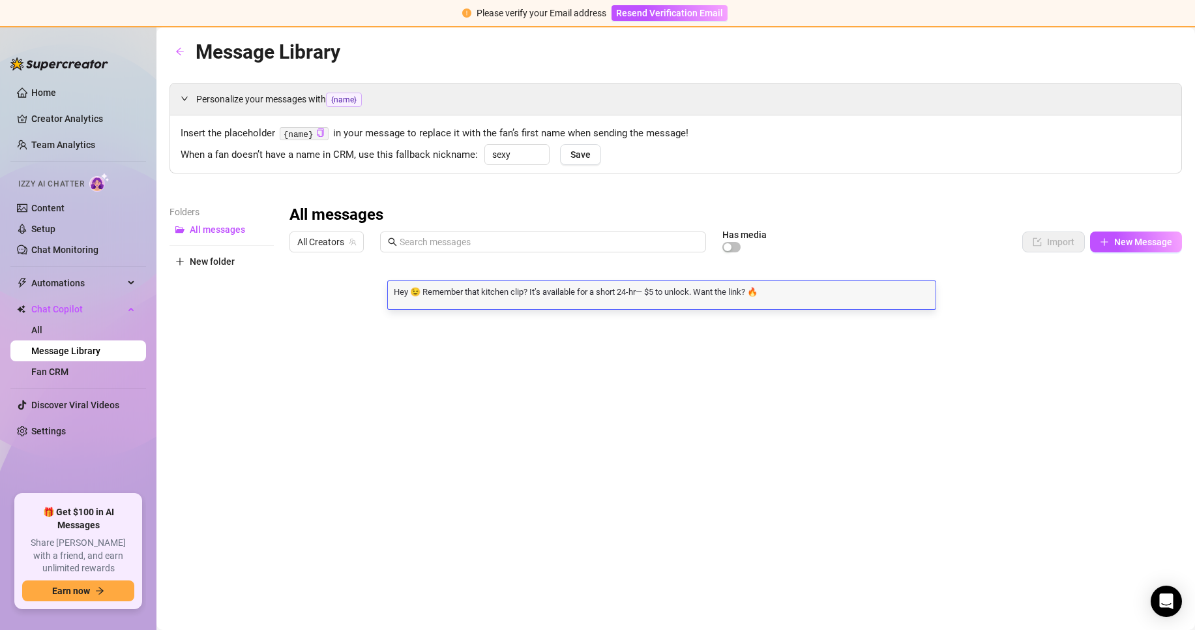
click at [669, 294] on textarea "Hey 😉 Remember that kitchen clip? It’s available for a short 24‑hr— $5 to unloc…" at bounding box center [661, 291] width 547 height 12
click at [381, 293] on div at bounding box center [735, 403] width 892 height 291
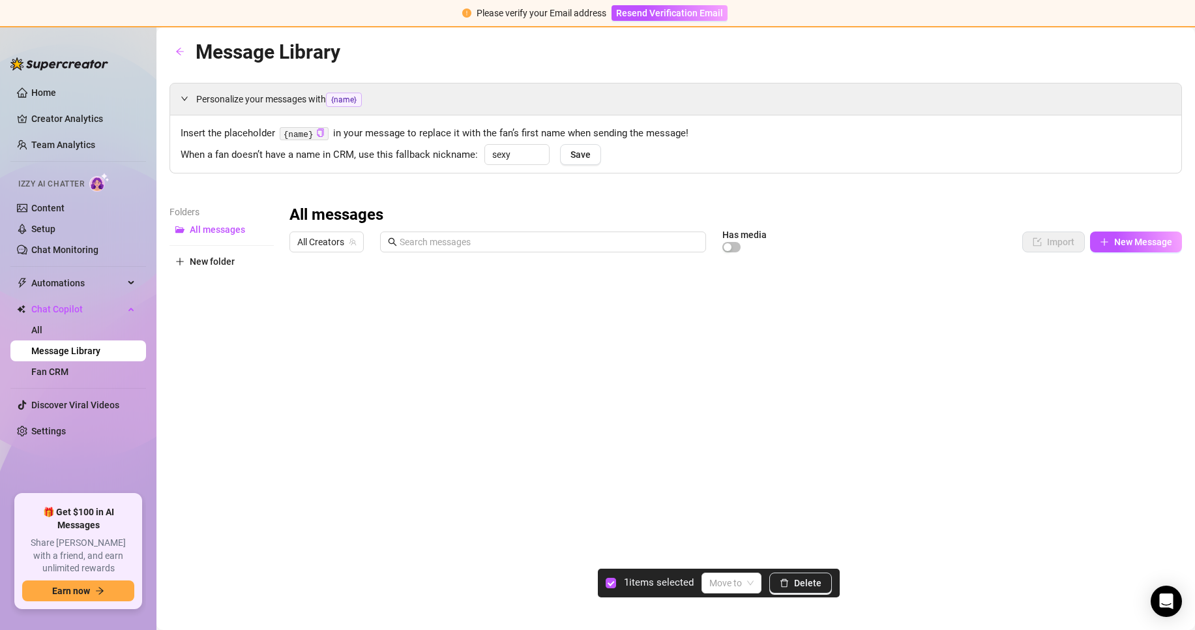
click at [301, 293] on div at bounding box center [735, 403] width 892 height 291
drag, startPoint x: 215, startPoint y: 301, endPoint x: 222, endPoint y: 268, distance: 33.9
click at [214, 301] on div "Folders All messages New folder" at bounding box center [221, 377] width 104 height 344
click at [222, 268] on button "New folder" at bounding box center [221, 261] width 104 height 21
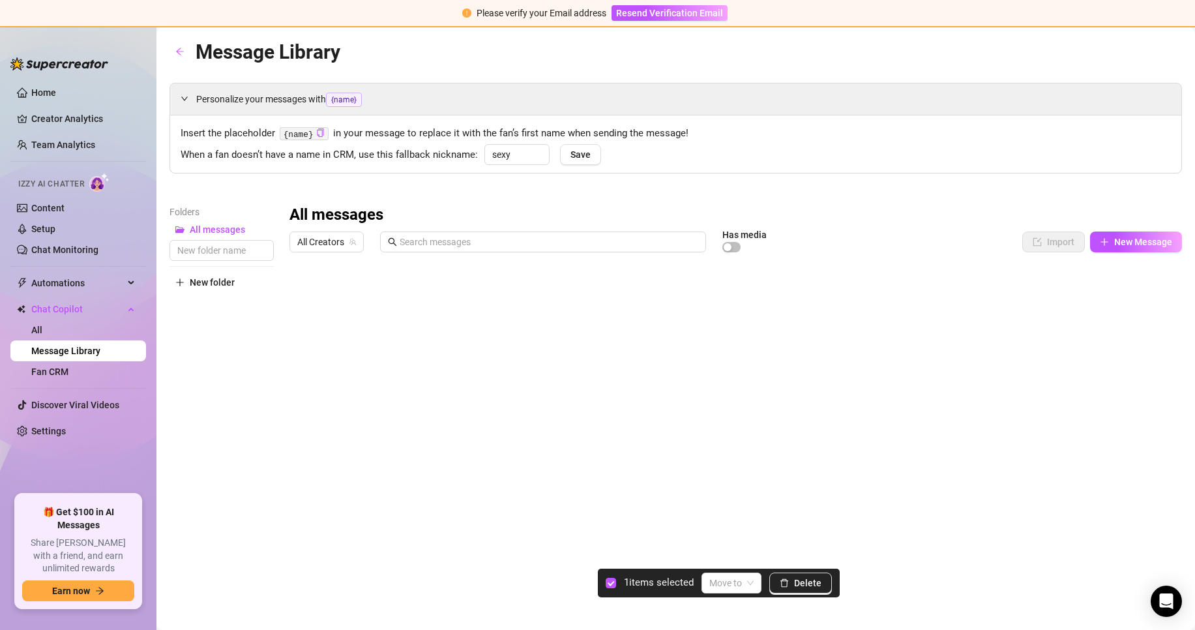
click at [201, 361] on div "Folders All messages New folder" at bounding box center [221, 377] width 104 height 344
click at [354, 111] on div "Personalize your messages with {name}" at bounding box center [675, 98] width 1011 height 31
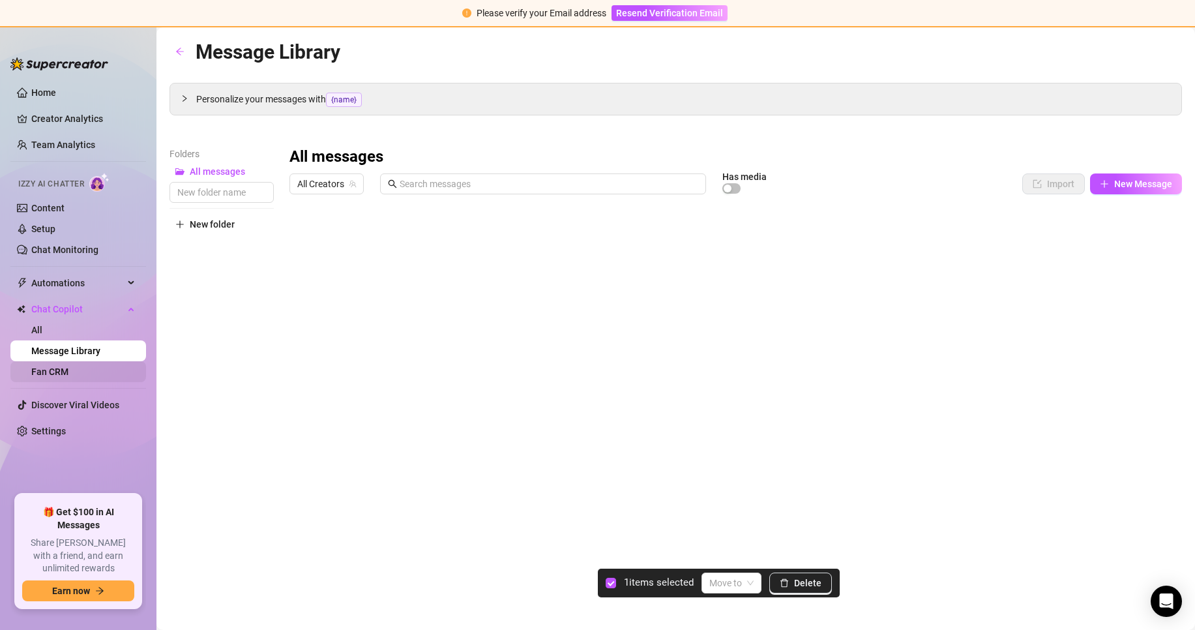
click at [68, 377] on link "Fan CRM" at bounding box center [49, 371] width 37 height 10
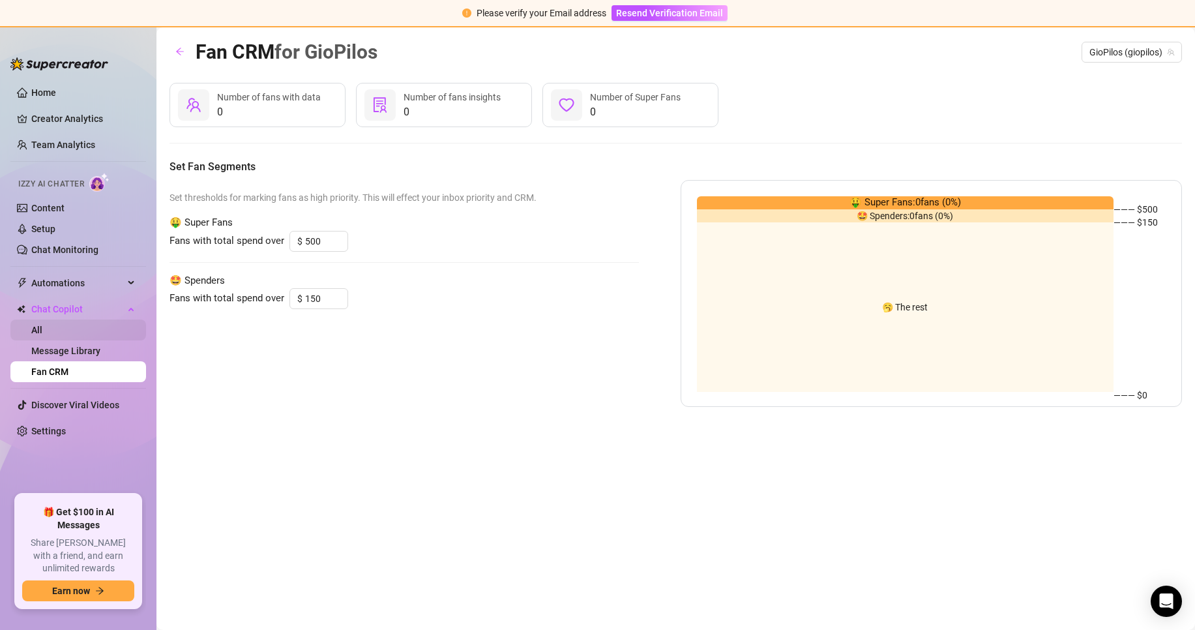
click at [42, 325] on link "All" at bounding box center [36, 330] width 11 height 10
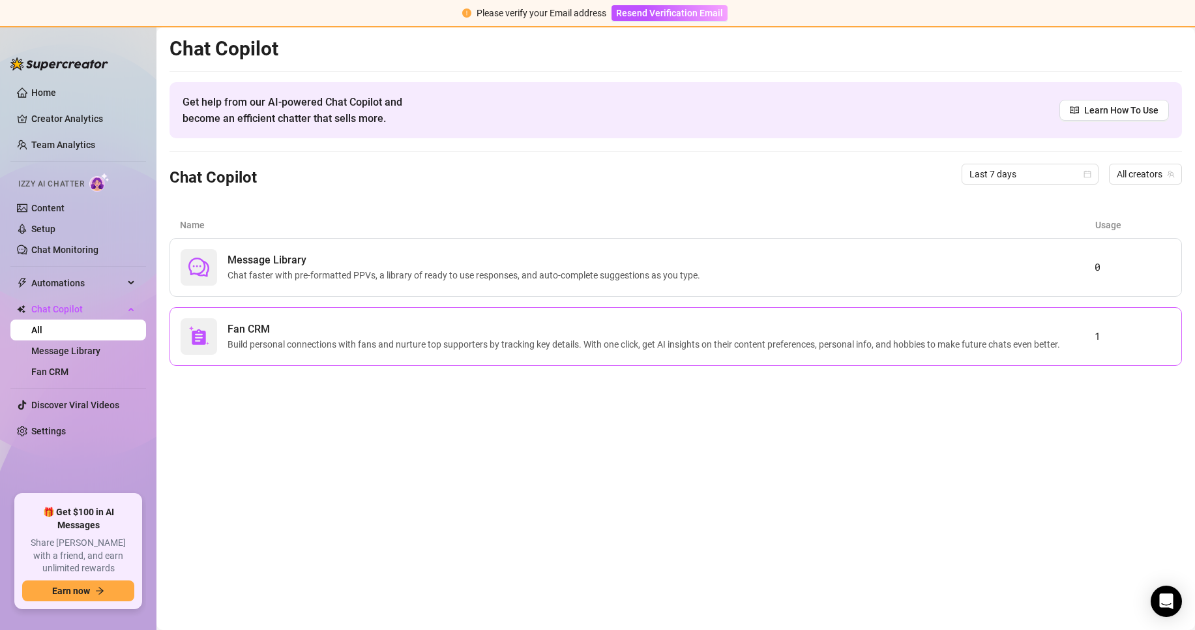
click at [440, 348] on span "Build personal connections with fans and nurture top supporters by tracking key…" at bounding box center [645, 344] width 837 height 14
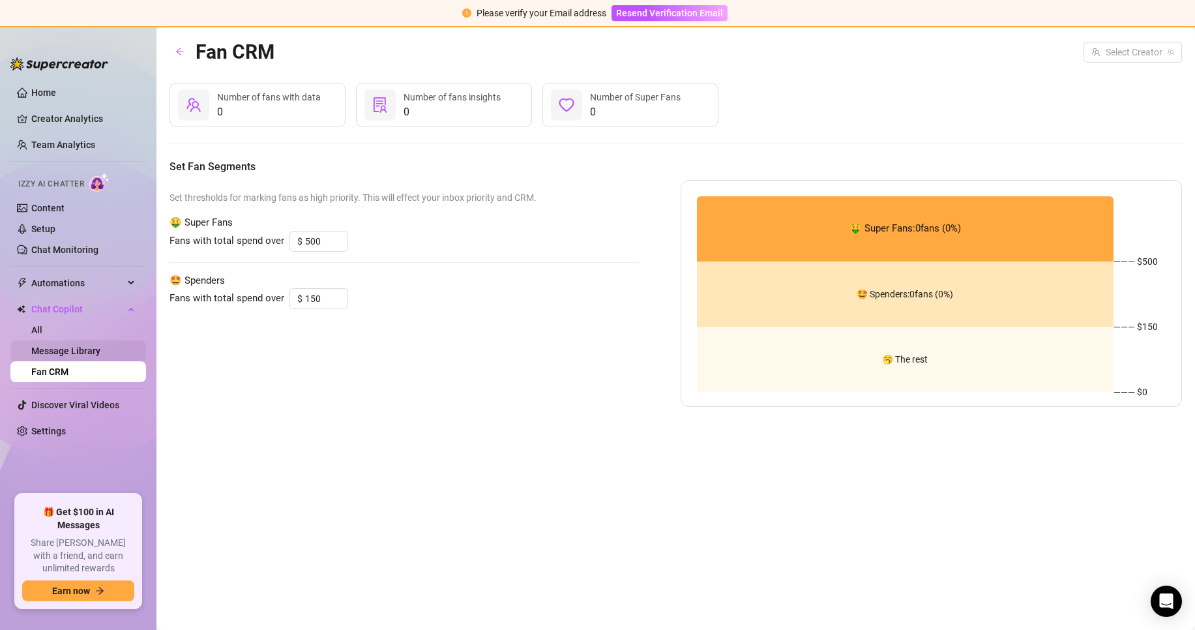
click at [70, 352] on link "Message Library" at bounding box center [65, 350] width 69 height 10
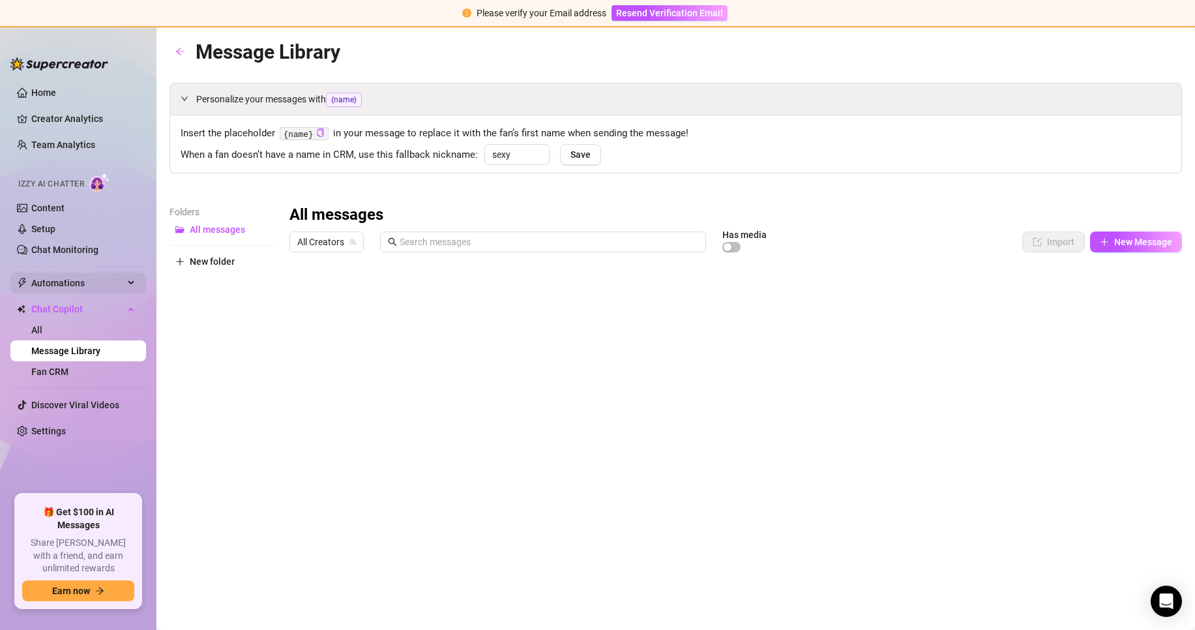
click at [115, 282] on span "Automations" at bounding box center [77, 282] width 93 height 21
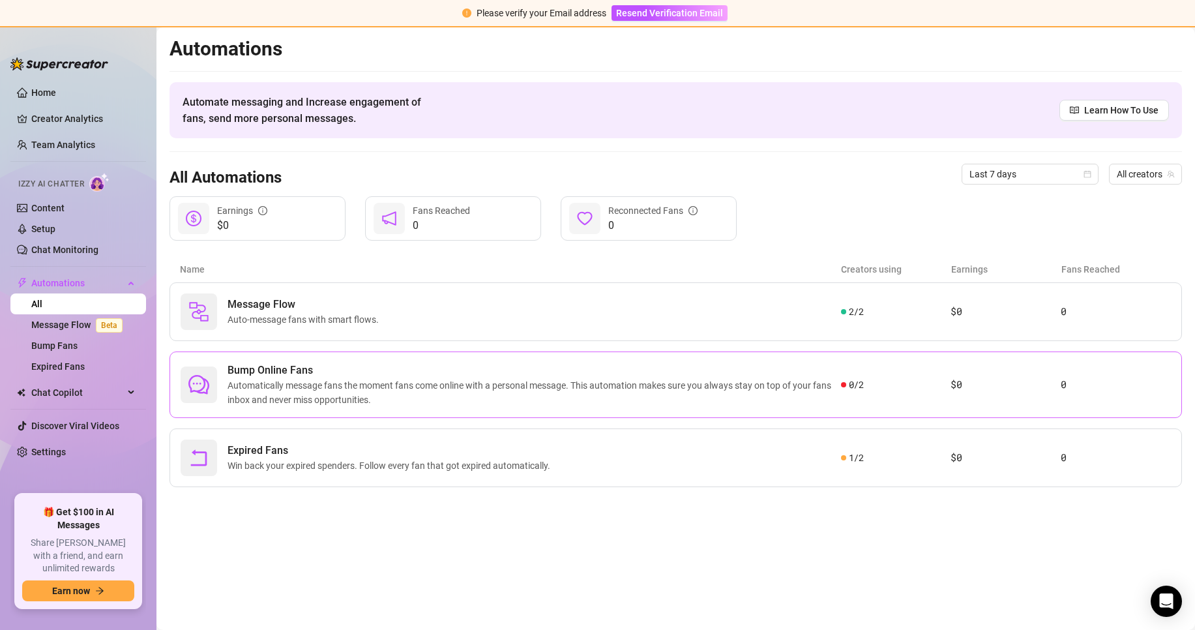
click at [654, 395] on span "Automatically message fans the moment fans come online with a personal message.…" at bounding box center [533, 392] width 613 height 29
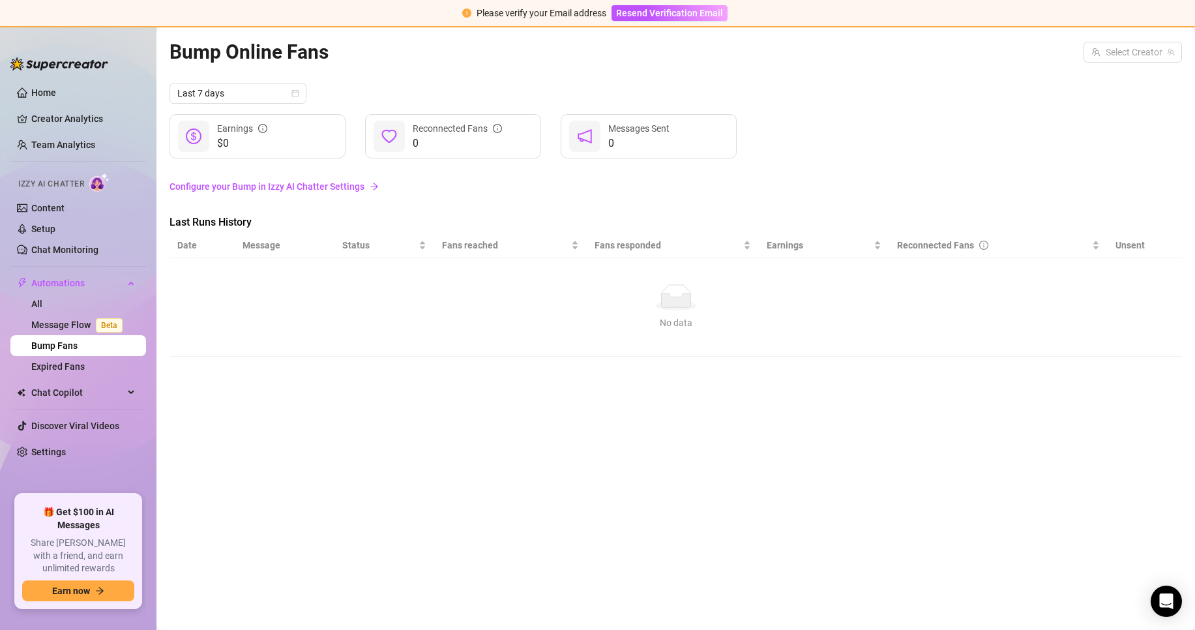
click at [298, 182] on link "Configure your Bump in Izzy AI Chatter Settings" at bounding box center [675, 186] width 1012 height 14
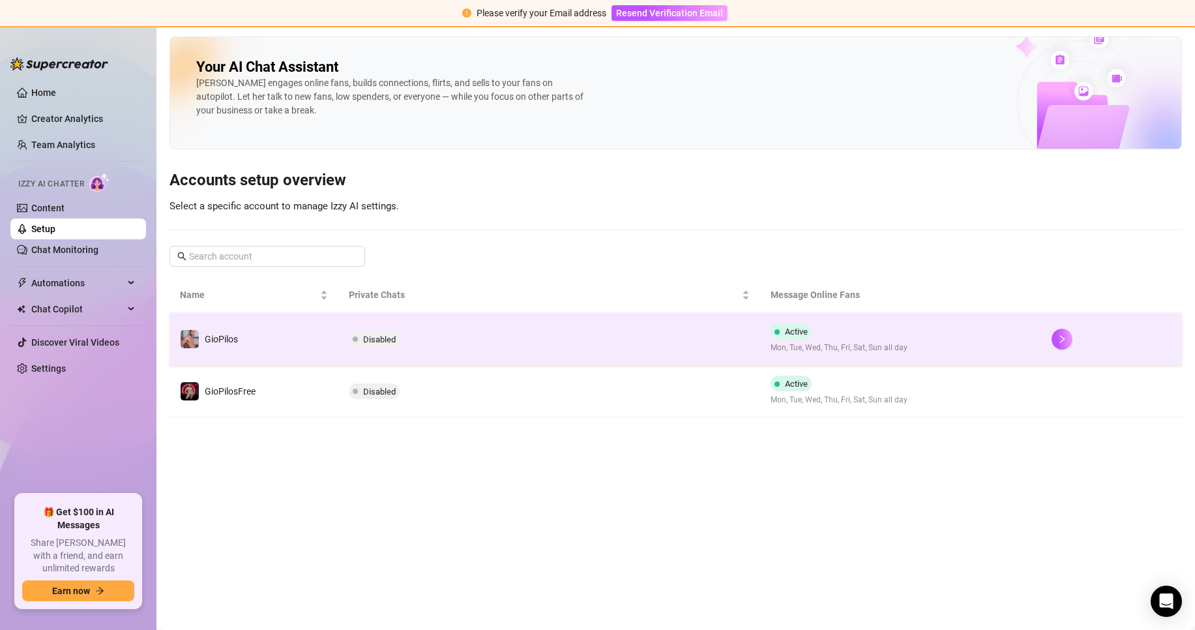
click at [295, 323] on td "GioPilos" at bounding box center [253, 339] width 169 height 52
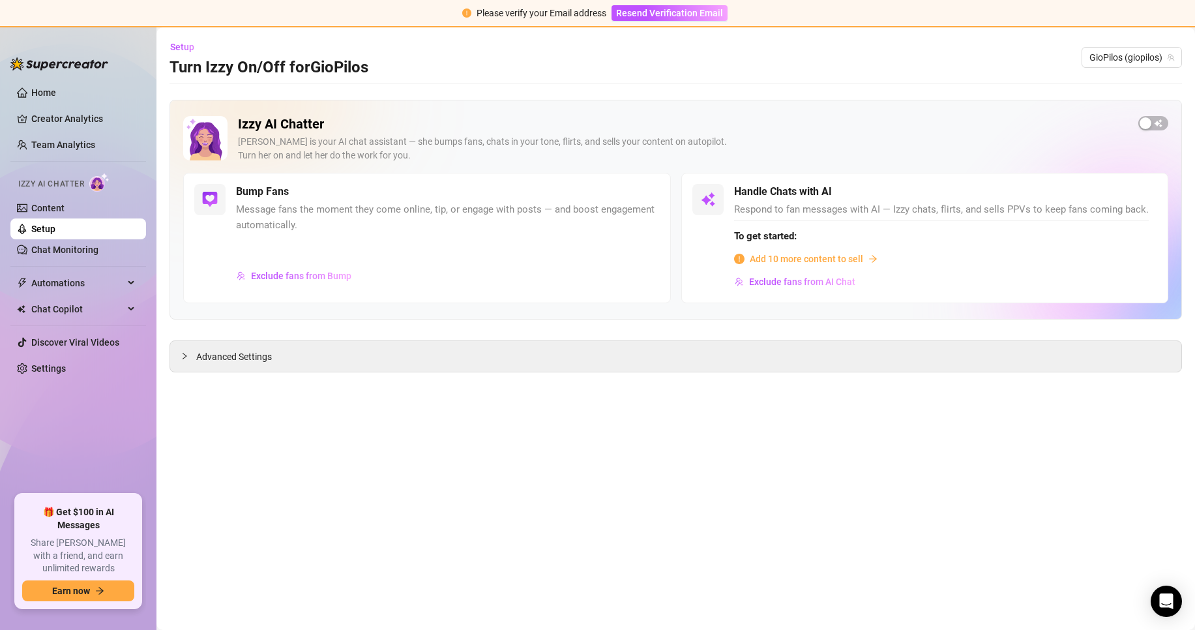
click at [791, 262] on span "Add 10 more content to sell" at bounding box center [805, 259] width 113 height 14
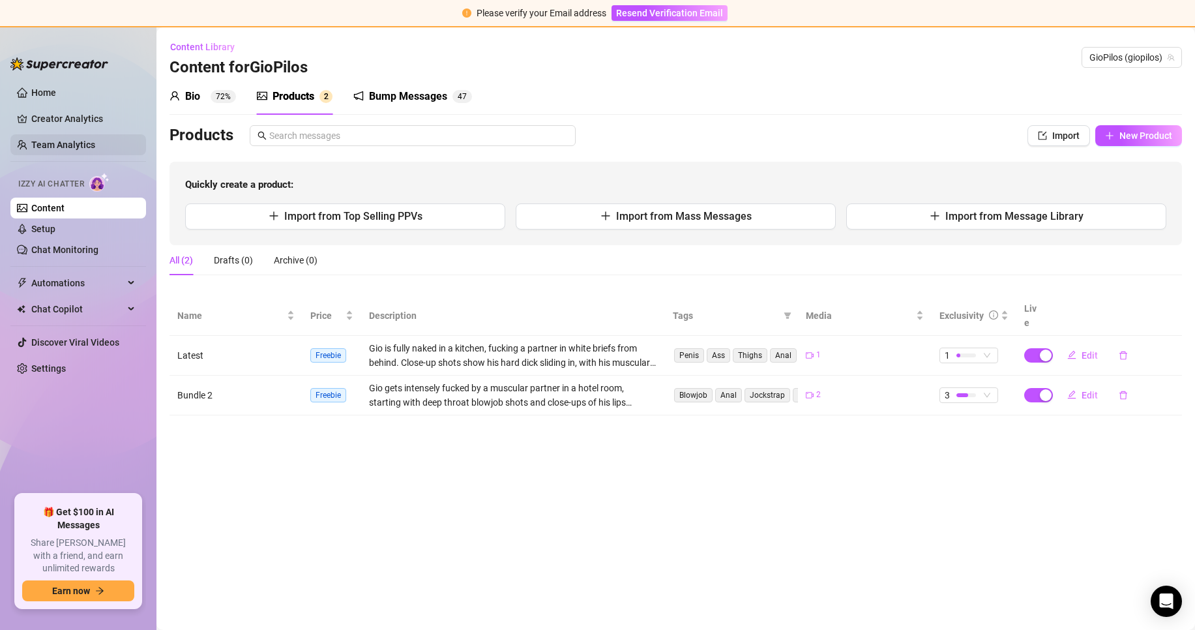
click at [95, 147] on link "Team Analytics" at bounding box center [63, 144] width 64 height 10
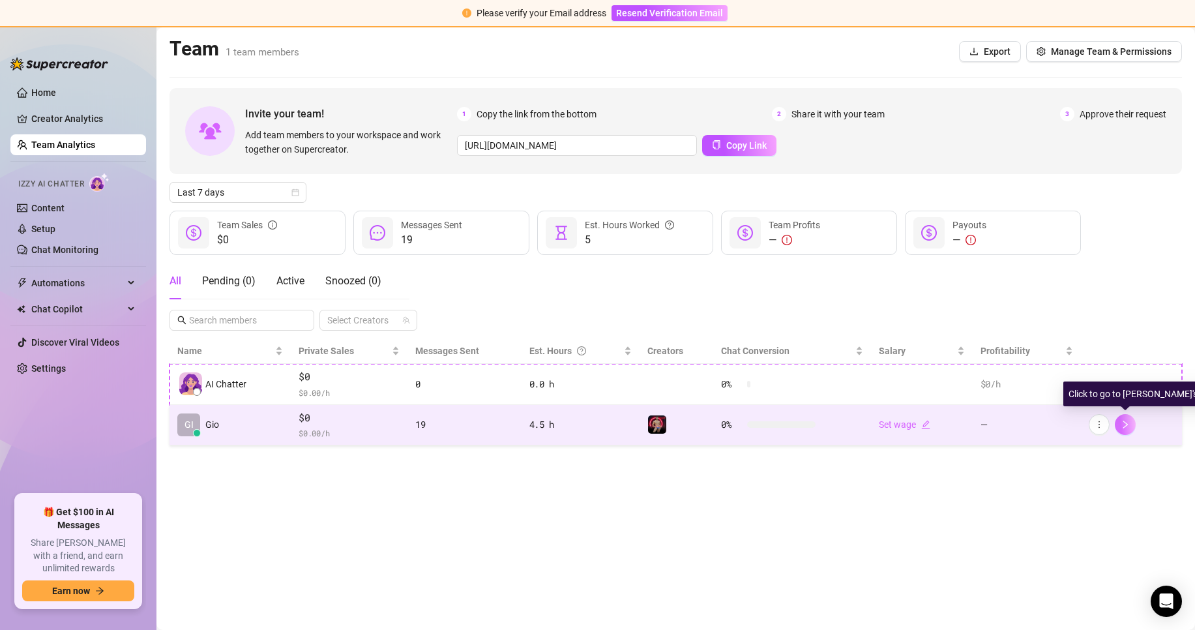
click at [1126, 420] on icon "right" at bounding box center [1124, 424] width 9 height 9
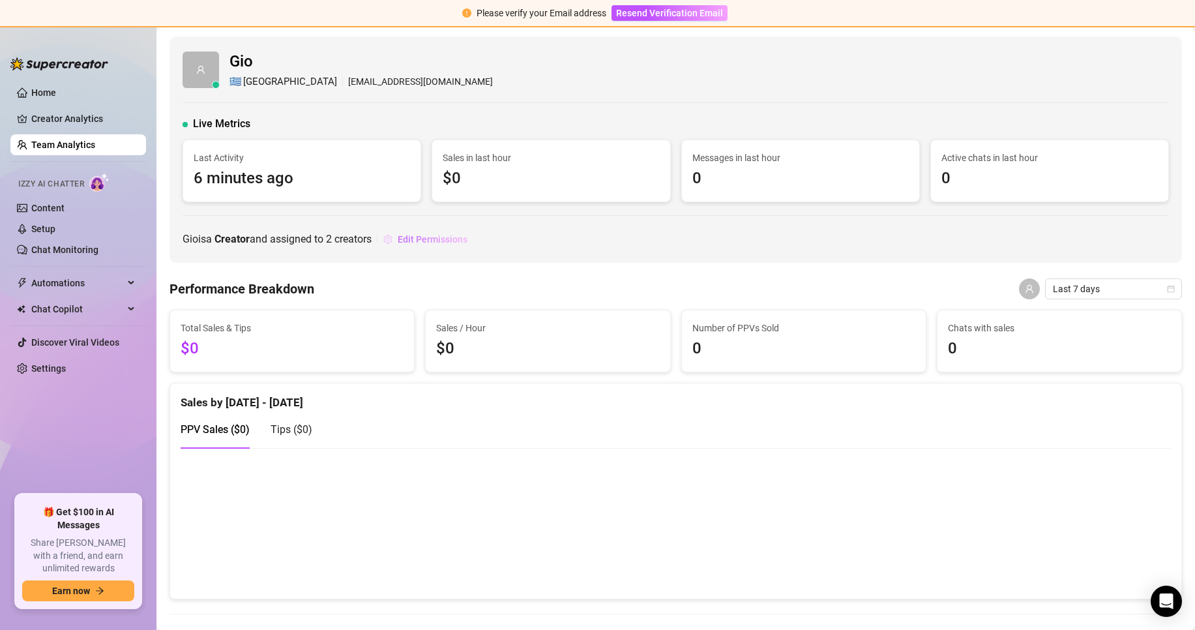
click at [456, 242] on span "Edit Permissions" at bounding box center [433, 239] width 70 height 10
click at [505, 174] on span "$0" at bounding box center [551, 178] width 216 height 25
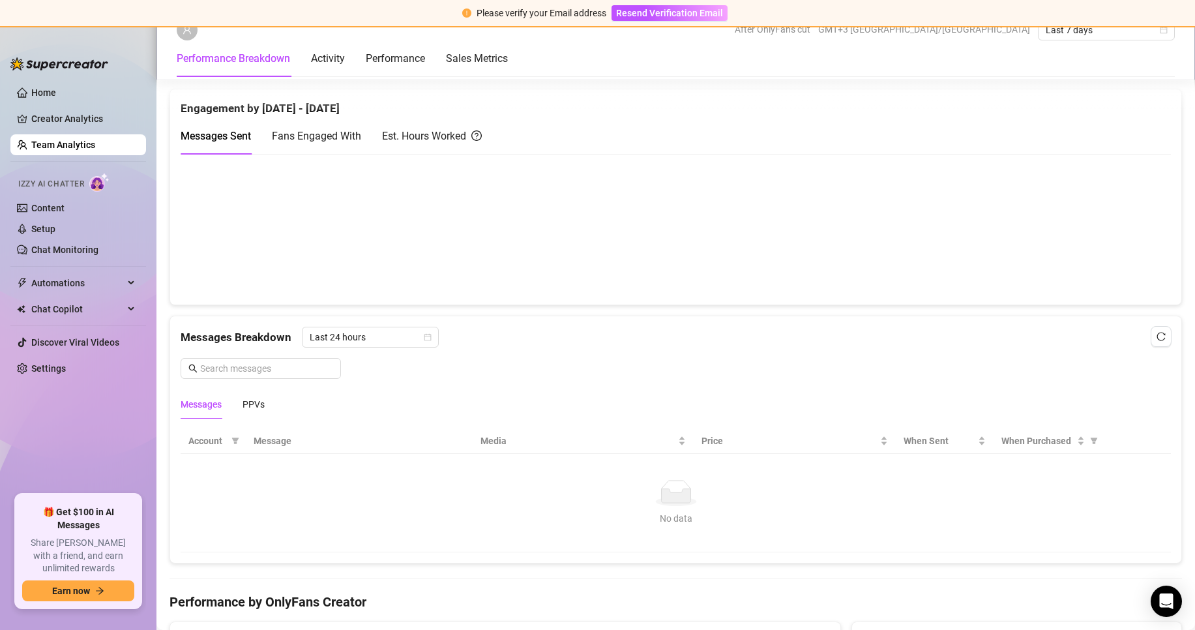
scroll to position [782, 0]
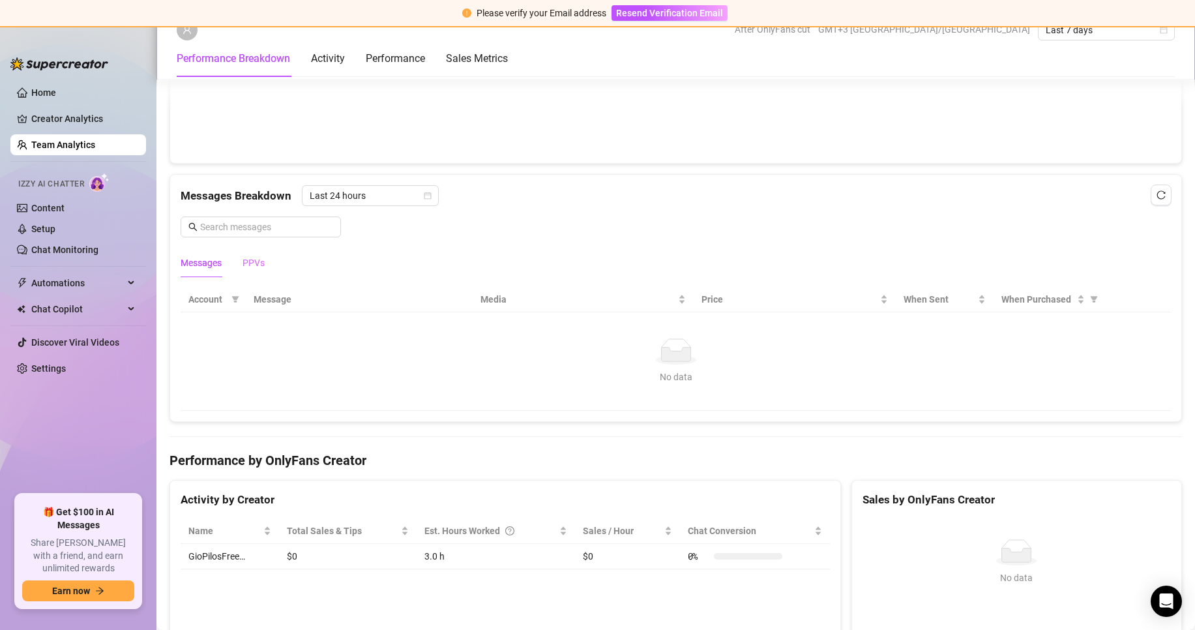
click at [262, 274] on div "PPVs" at bounding box center [253, 263] width 22 height 30
click at [215, 270] on div "Messages" at bounding box center [201, 263] width 41 height 30
click at [416, 193] on span "Last 24 hours" at bounding box center [370, 196] width 121 height 20
click at [396, 231] on div "Last 24 hours" at bounding box center [369, 221] width 132 height 21
click at [412, 197] on span "Last 24 hours" at bounding box center [370, 196] width 121 height 20
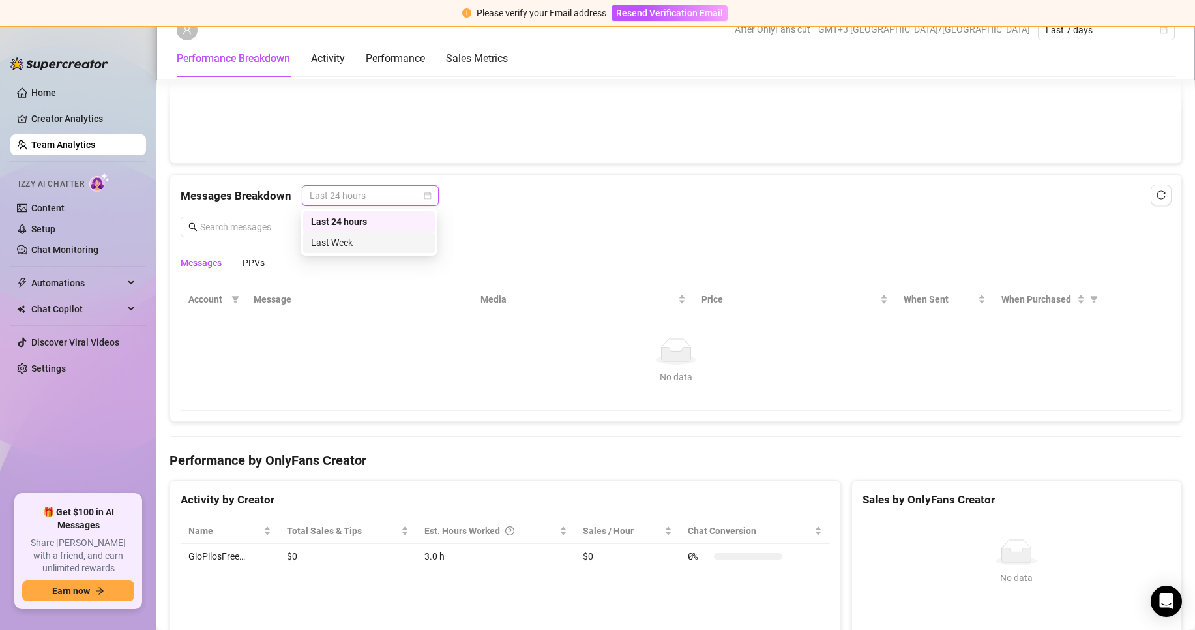
click at [394, 240] on div "Last Week" at bounding box center [369, 242] width 116 height 14
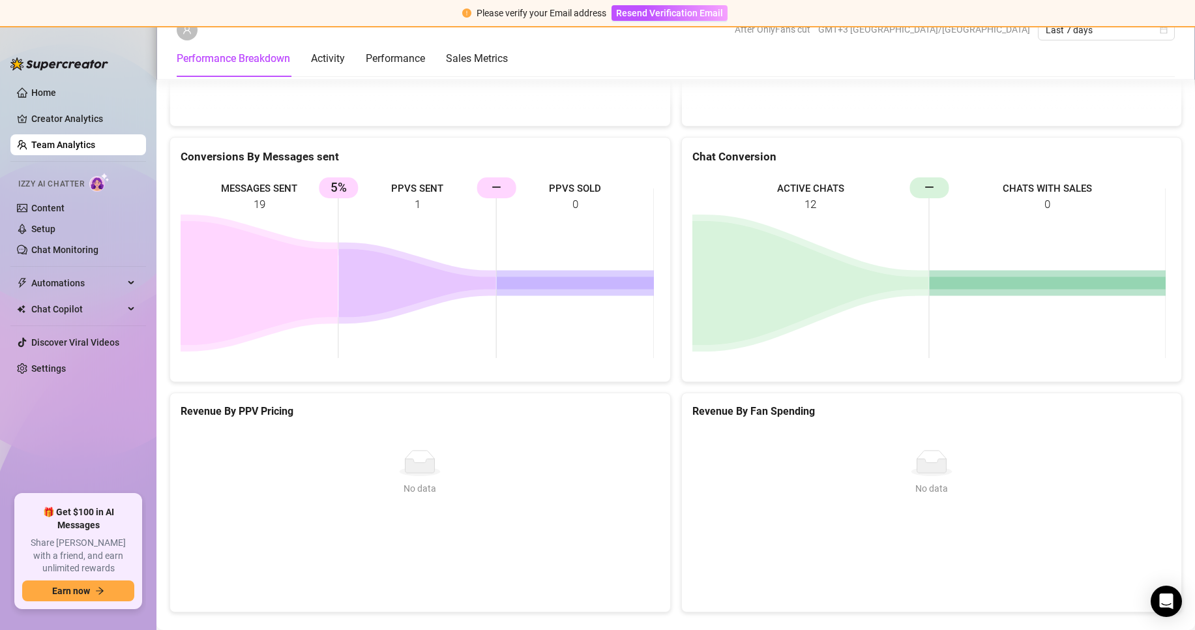
scroll to position [2426, 0]
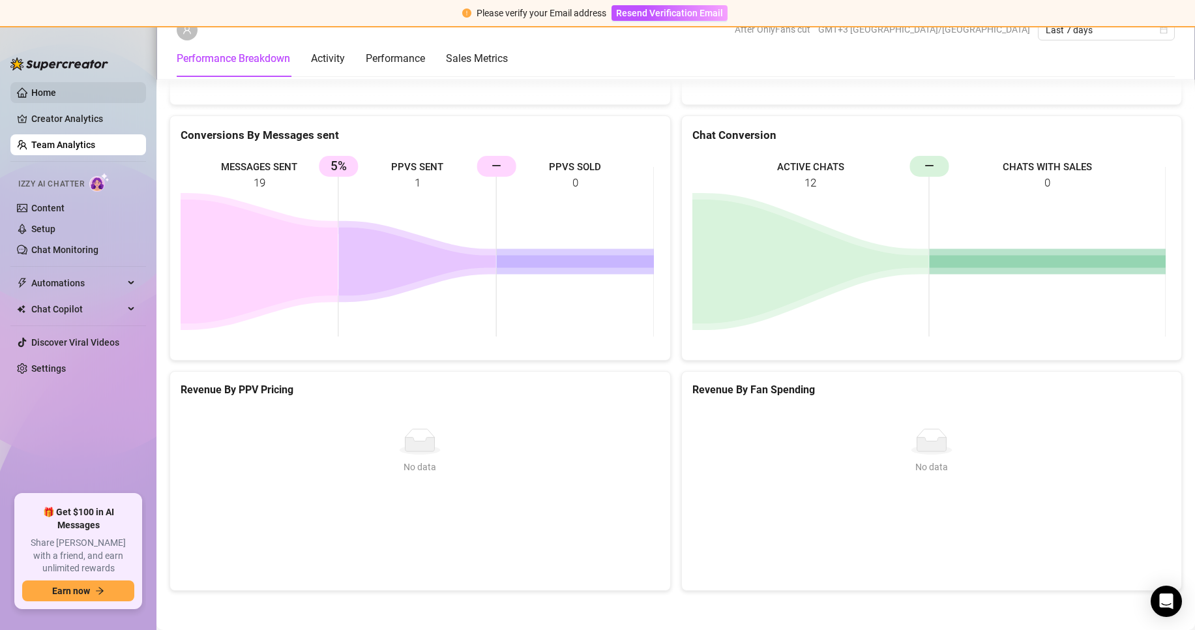
click at [56, 96] on link "Home" at bounding box center [43, 92] width 25 height 10
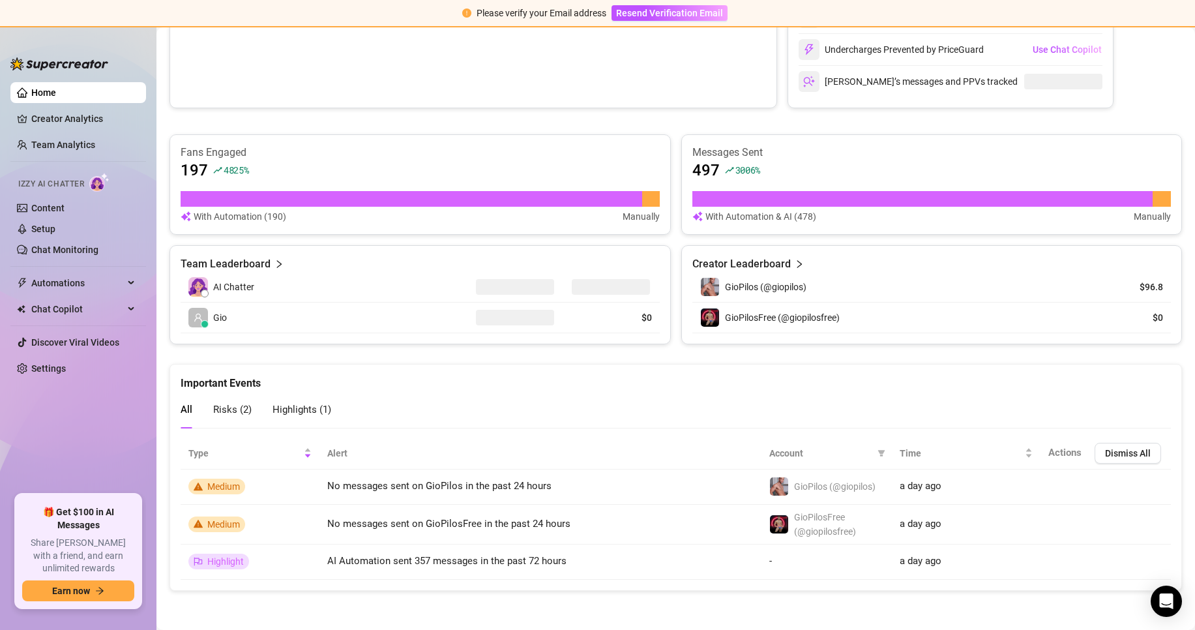
scroll to position [652, 0]
click at [206, 294] on div at bounding box center [205, 293] width 8 height 8
click at [80, 108] on ul "Home Creator Analytics Team Analytics Izzy AI Chatter Content Setup Chat Monito…" at bounding box center [78, 283] width 136 height 412
click at [83, 118] on link "Creator Analytics" at bounding box center [83, 118] width 104 height 21
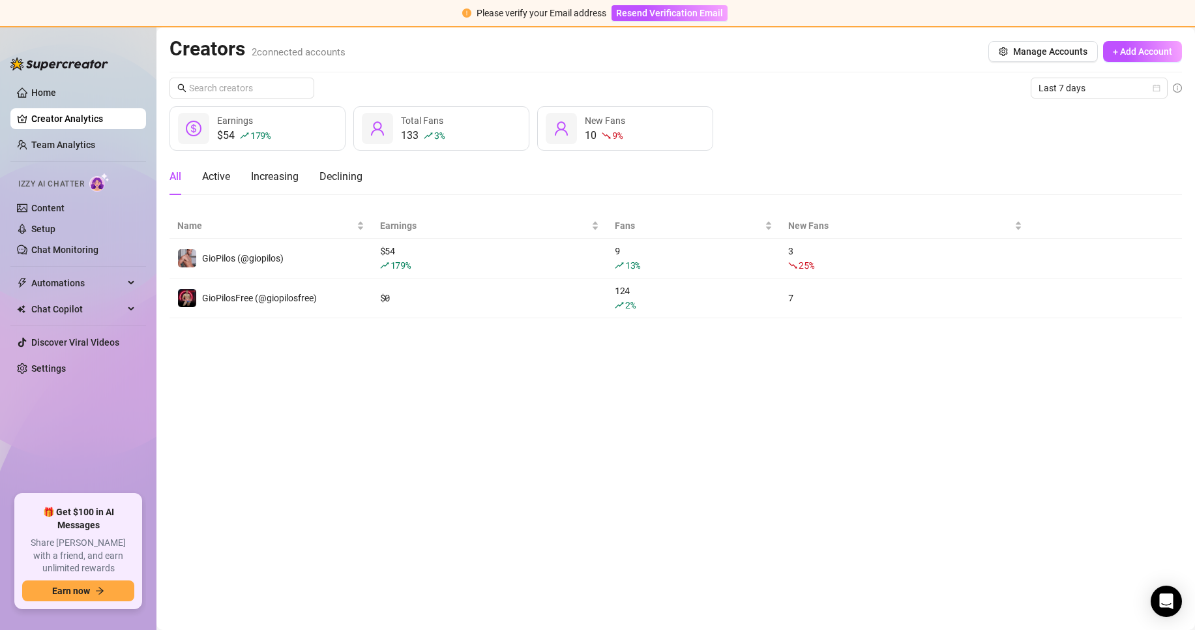
click at [1010, 66] on div "Creators 2 connected accounts Manage Accounts + Add Account" at bounding box center [675, 51] width 1012 height 30
click at [1020, 61] on button "Manage Accounts" at bounding box center [1042, 51] width 109 height 21
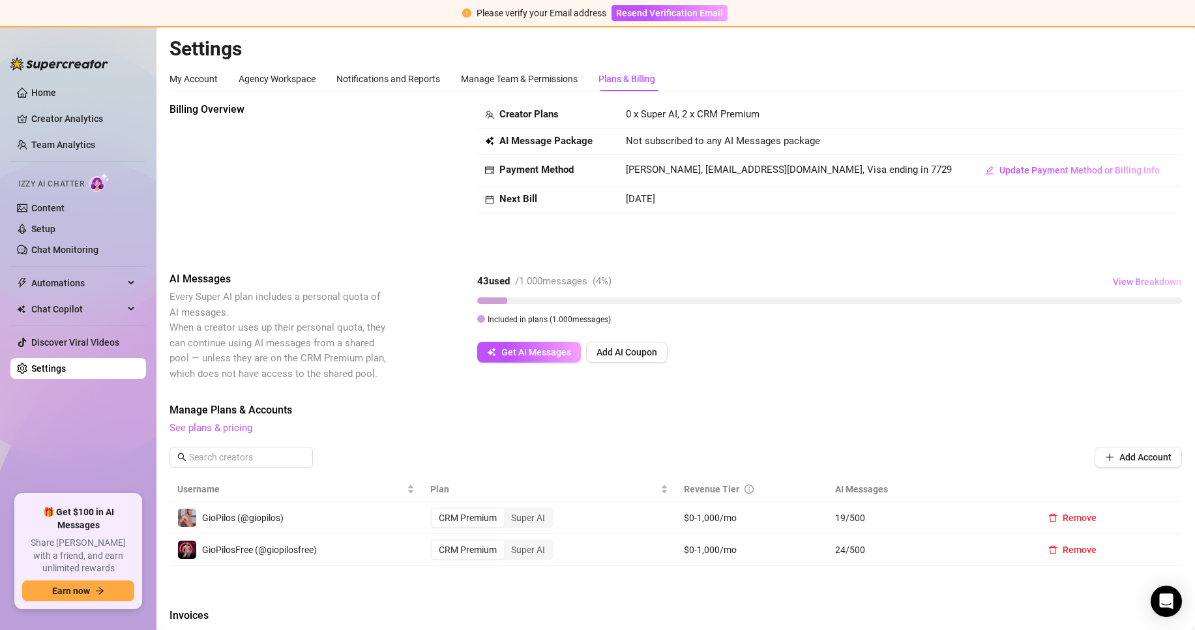
click at [1158, 283] on span "View Breakdown" at bounding box center [1147, 281] width 68 height 10
click at [1144, 280] on span "View Breakdown" at bounding box center [1147, 281] width 68 height 10
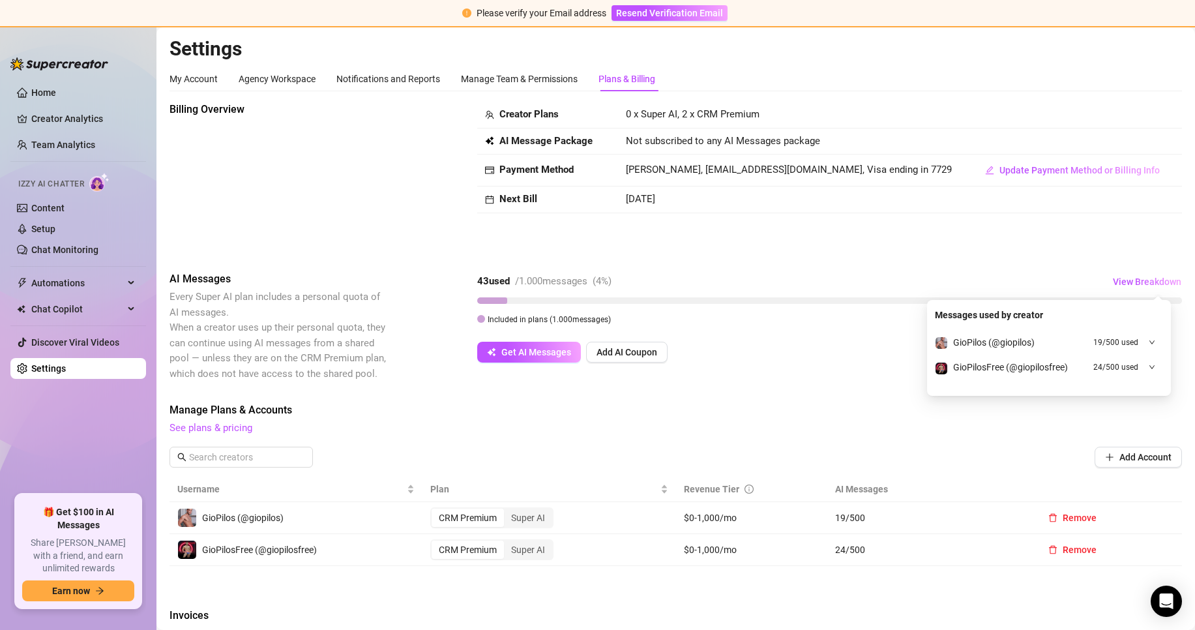
click at [53, 61] on img at bounding box center [59, 63] width 98 height 13
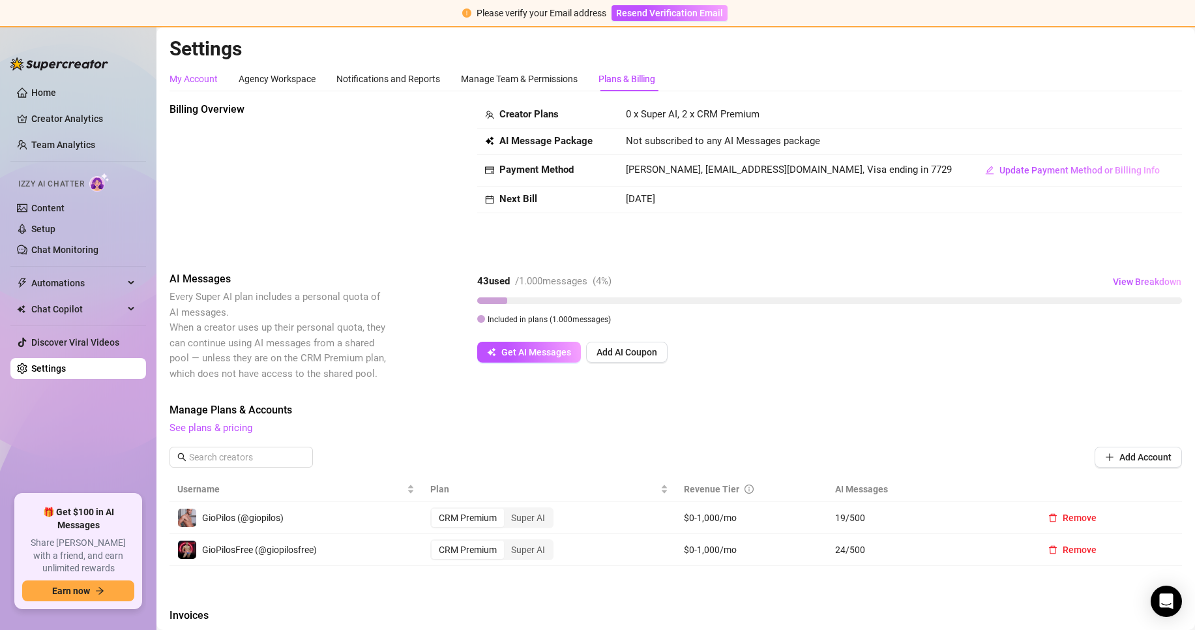
click at [207, 72] on div "My Account" at bounding box center [193, 79] width 48 height 14
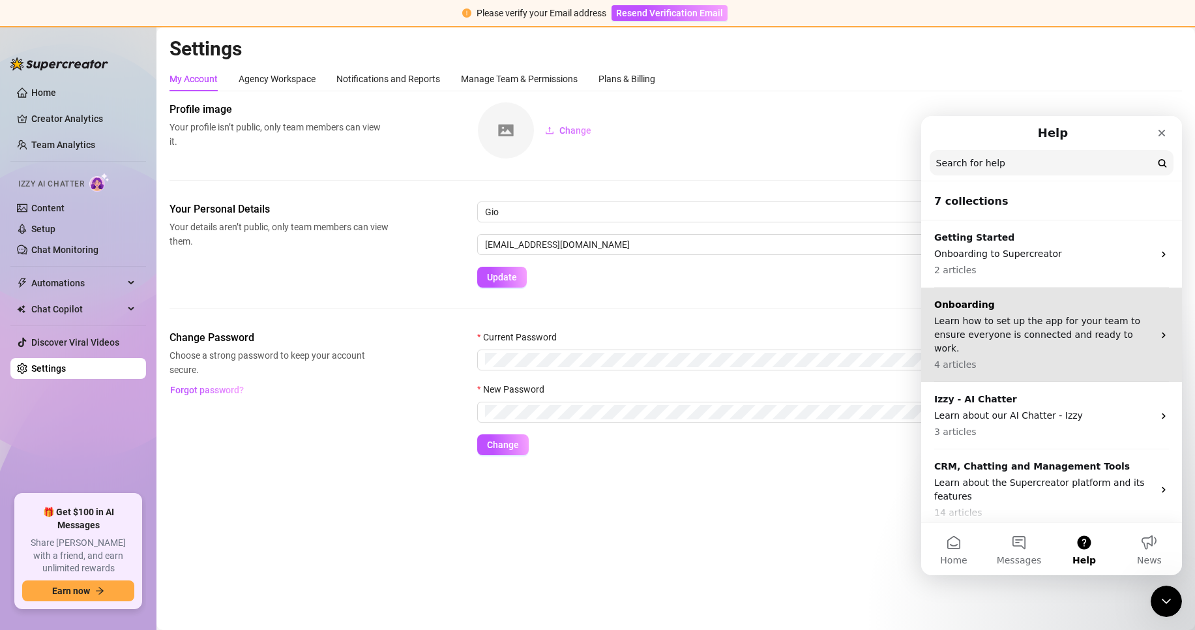
click at [1009, 337] on p "Learn how to set up the app for your team to ensure everyone is connected and r…" at bounding box center [1043, 334] width 219 height 41
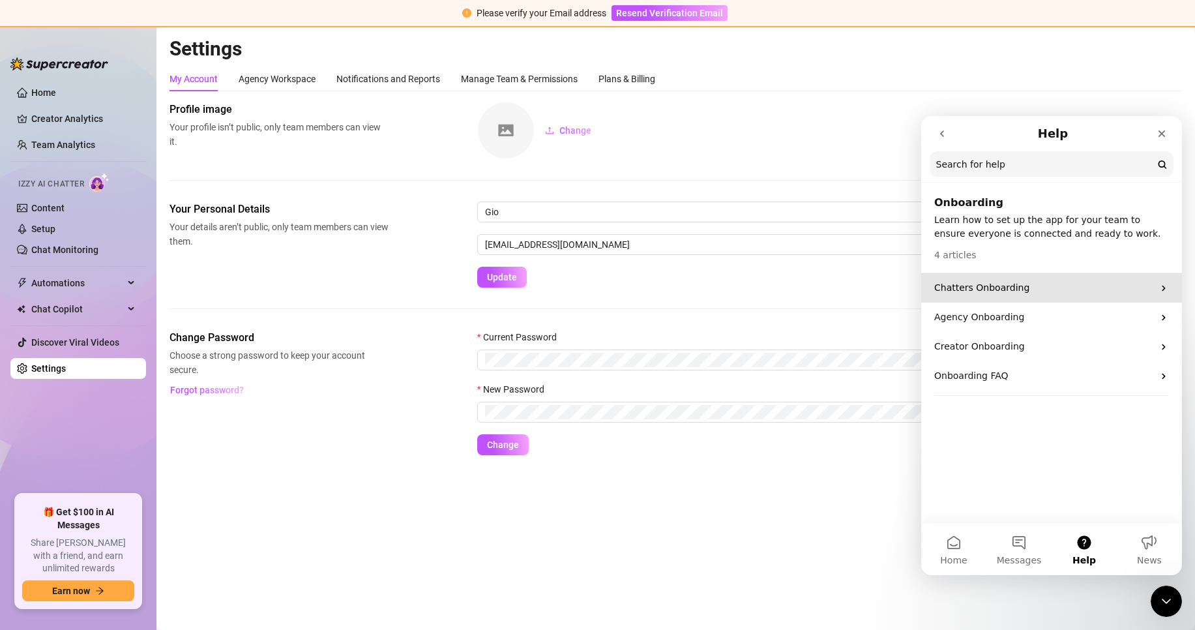
click at [1016, 297] on div "Chatters Onboarding" at bounding box center [1051, 287] width 261 height 29
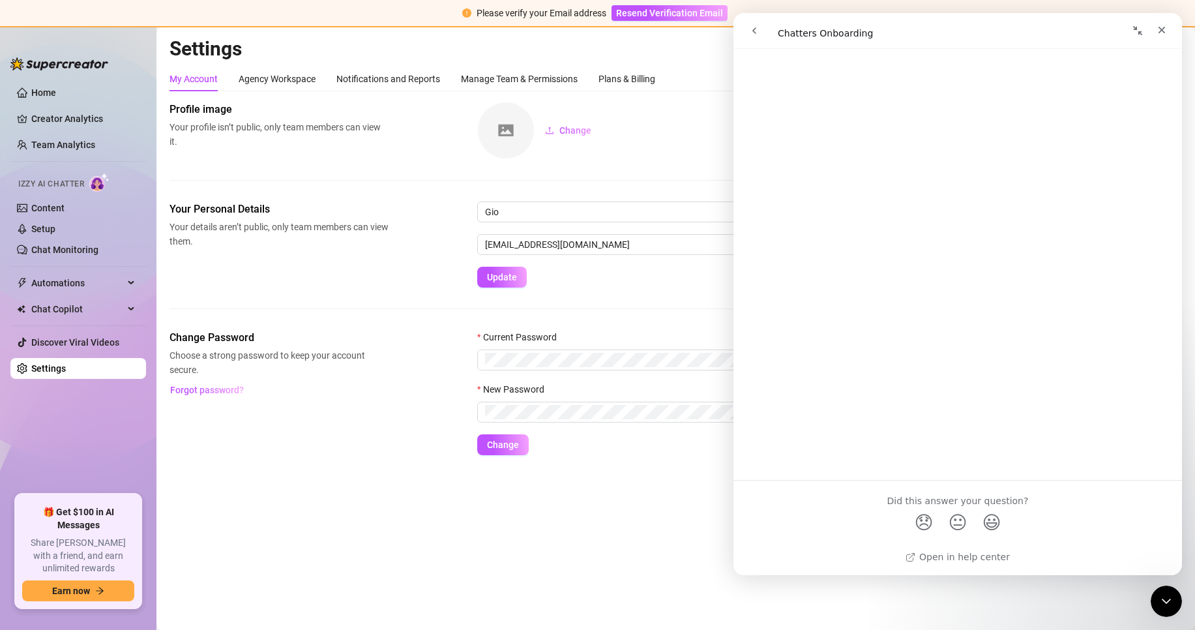
scroll to position [1401, 0]
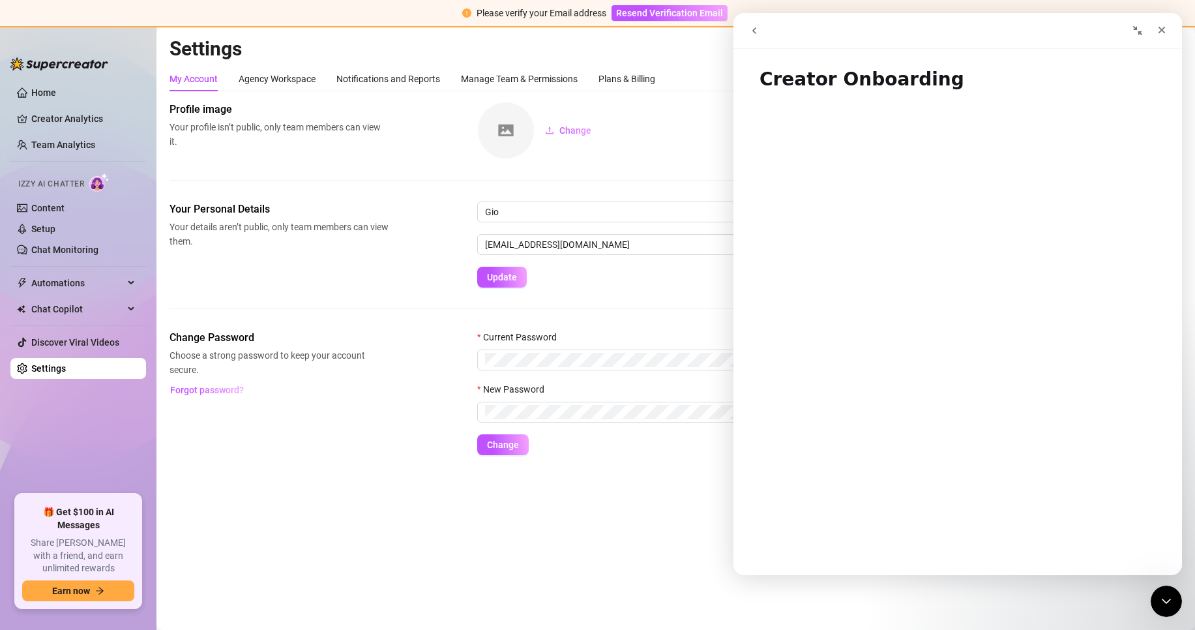
click at [757, 28] on icon "go back" at bounding box center [754, 30] width 10 height 10
click at [1172, 25] on div "Close" at bounding box center [1161, 29] width 23 height 23
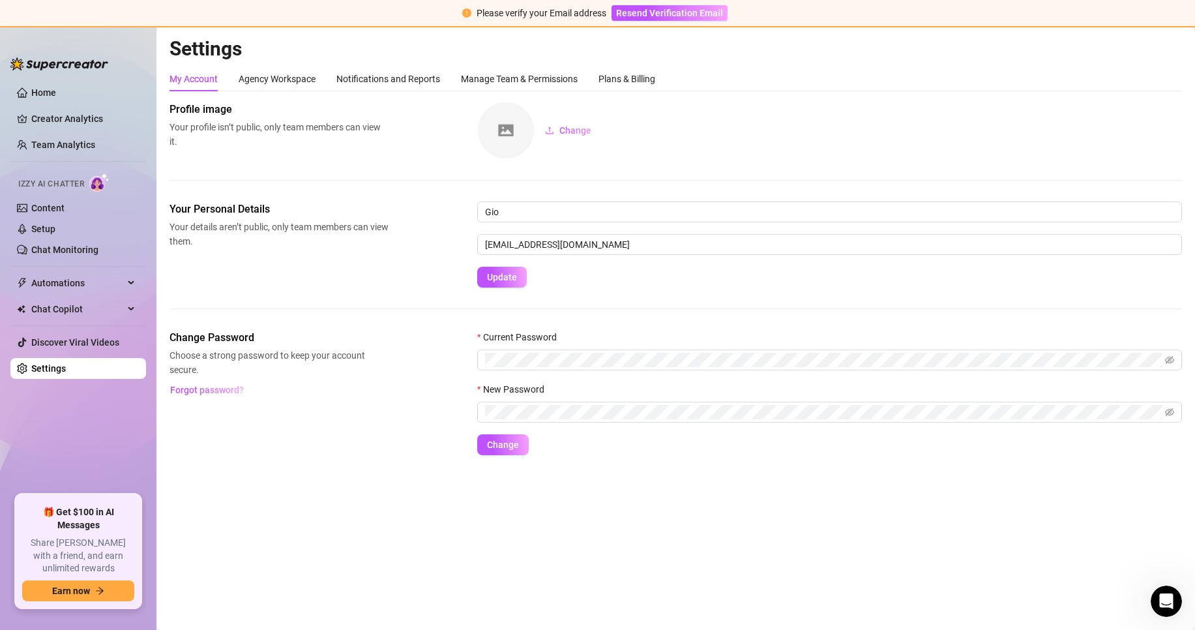
scroll to position [0, 0]
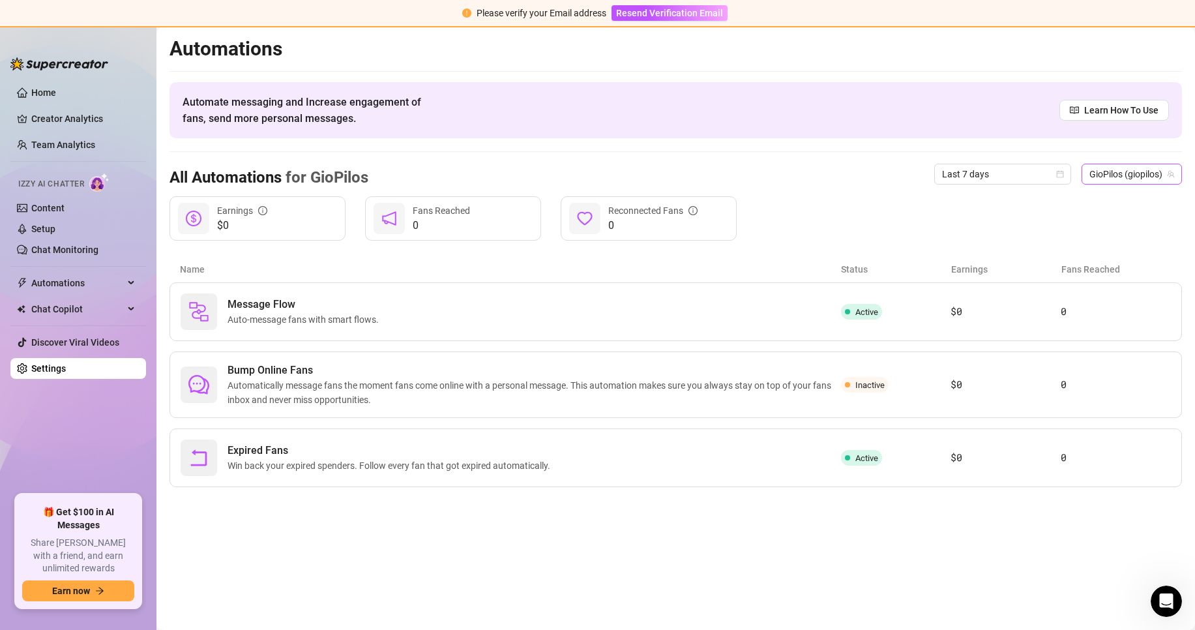
click at [1156, 173] on span "GioPilos (giopilos)" at bounding box center [1131, 174] width 85 height 20
click at [1152, 241] on span "( giopilosfree )" at bounding box center [1144, 244] width 53 height 14
click at [59, 314] on span "Chat Copilot" at bounding box center [77, 308] width 93 height 21
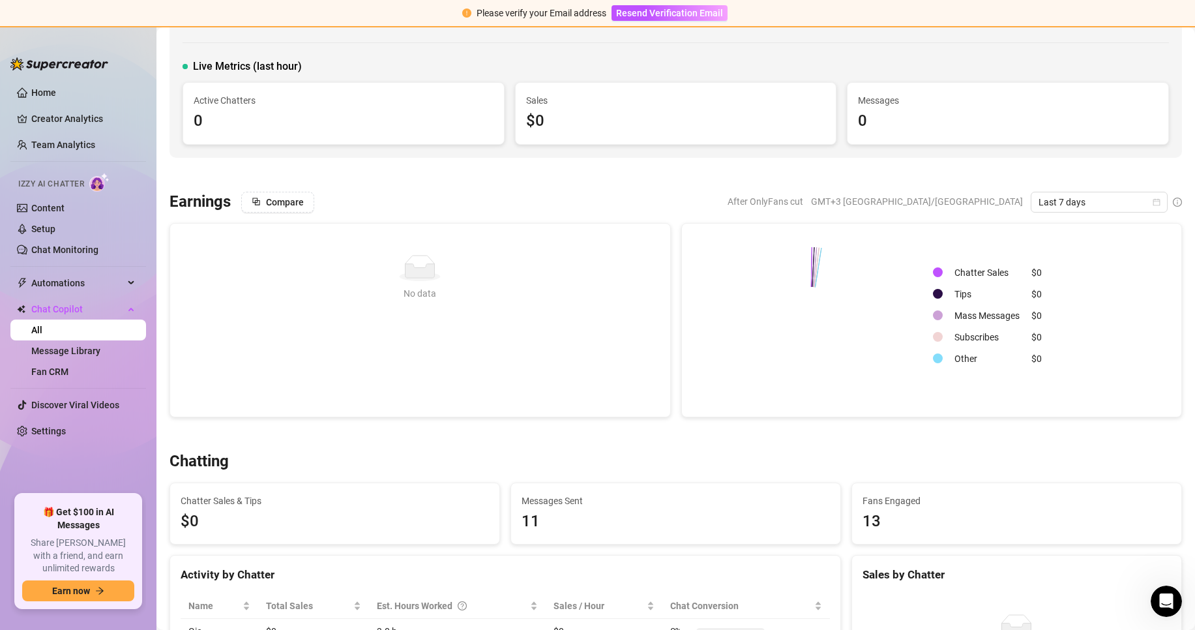
scroll to position [130, 0]
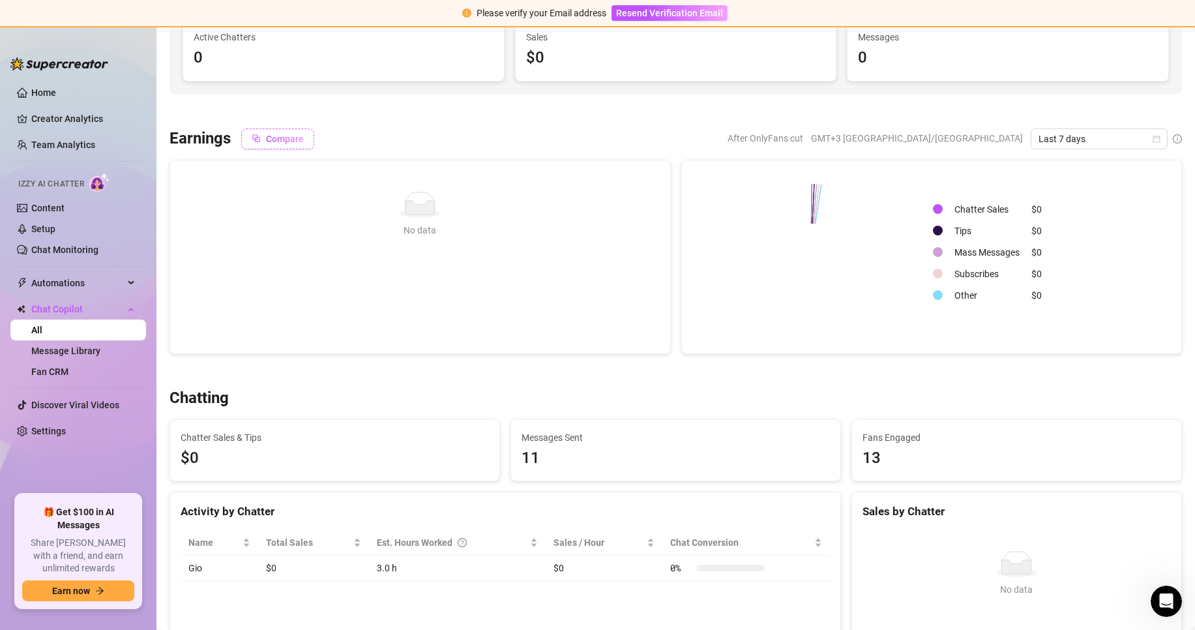
click at [282, 135] on span "Compare" at bounding box center [285, 139] width 38 height 10
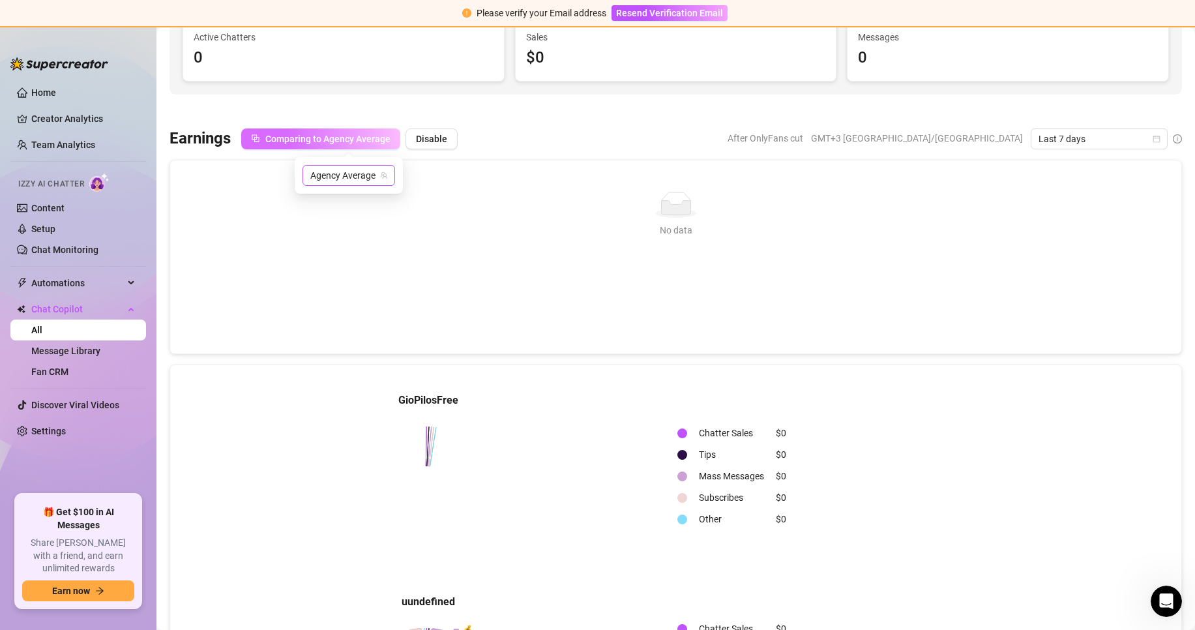
click at [345, 177] on span "Agency Average" at bounding box center [348, 176] width 77 height 20
click at [338, 177] on span "Agency Average" at bounding box center [348, 176] width 77 height 20
drag, startPoint x: 331, startPoint y: 222, endPoint x: 330, endPoint y: 198, distance: 23.5
click at [331, 221] on div "GioPilos ( giopilos )" at bounding box center [378, 223] width 130 height 16
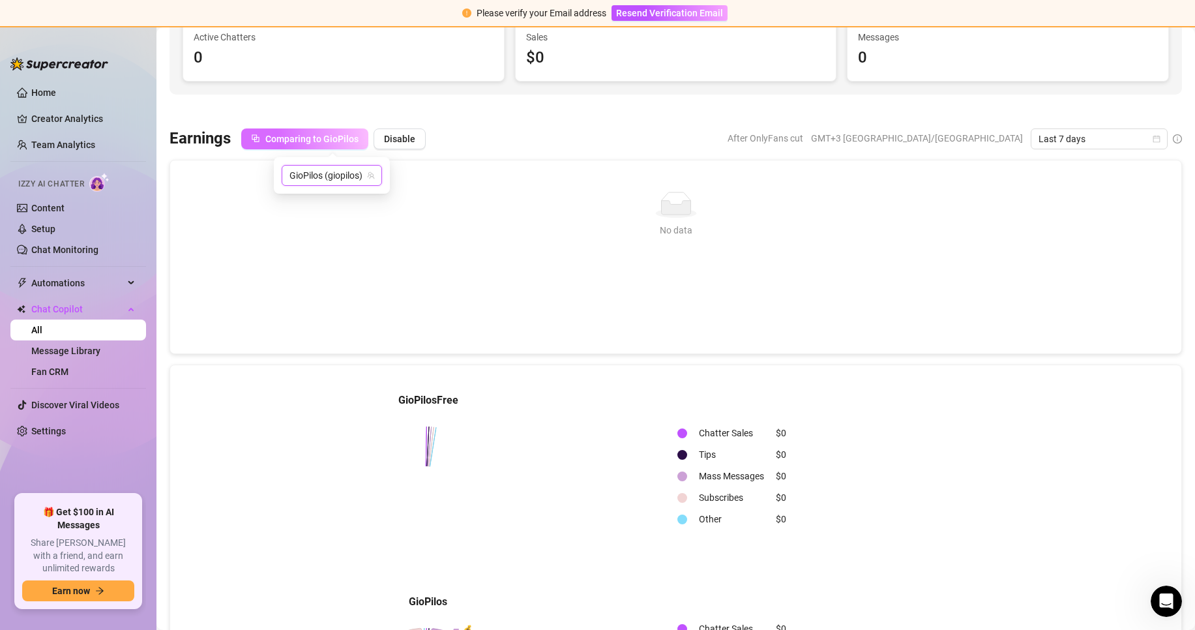
click at [340, 136] on span "Comparing to GioPilos" at bounding box center [311, 139] width 93 height 10
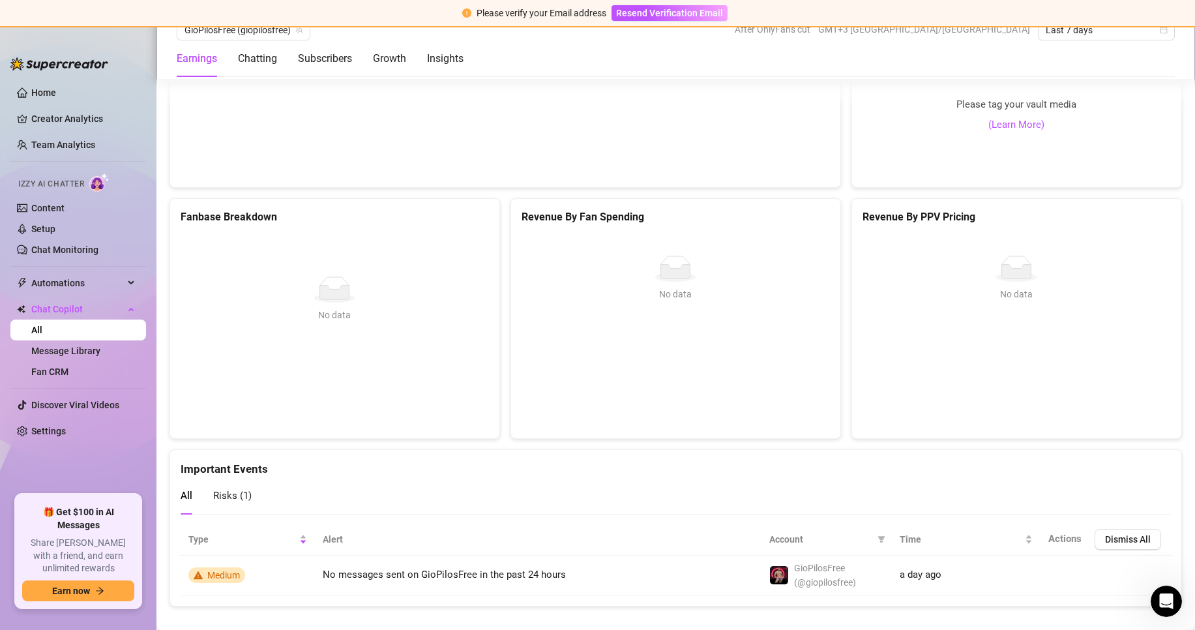
scroll to position [2716, 0]
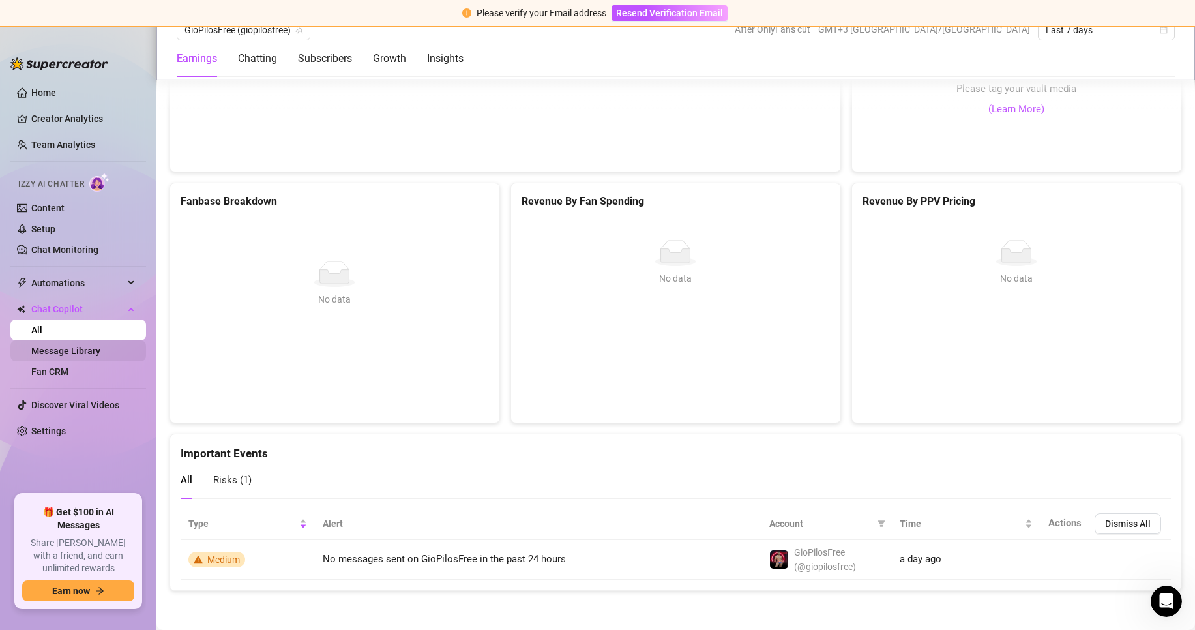
click at [76, 355] on link "Message Library" at bounding box center [65, 350] width 69 height 10
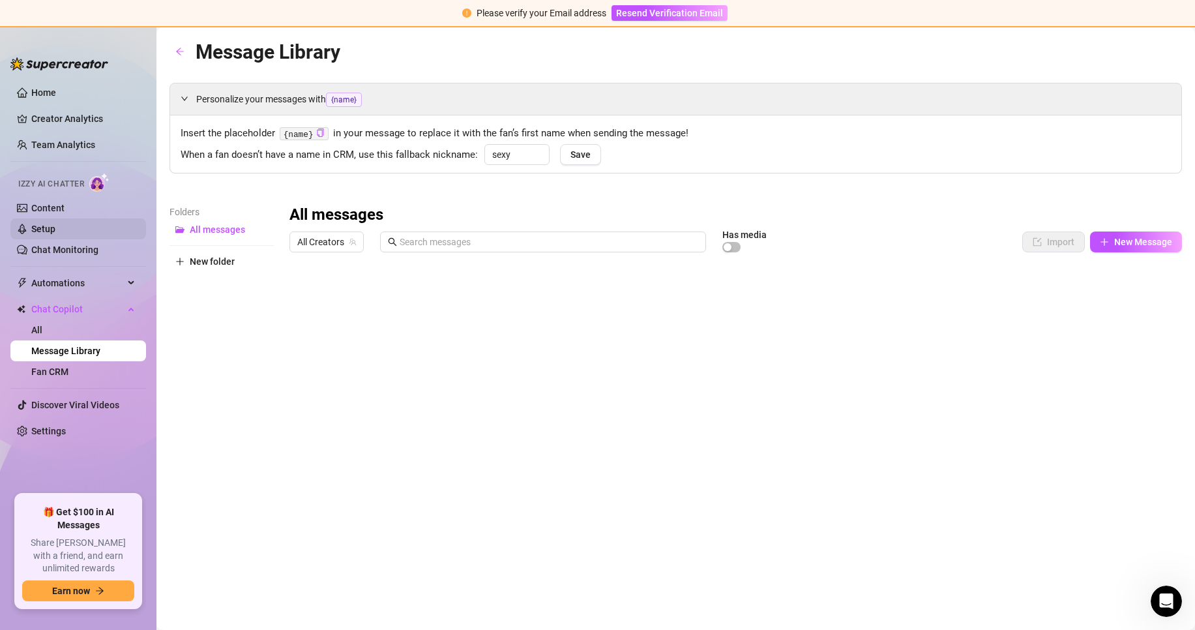
click at [55, 226] on link "Setup" at bounding box center [43, 229] width 24 height 10
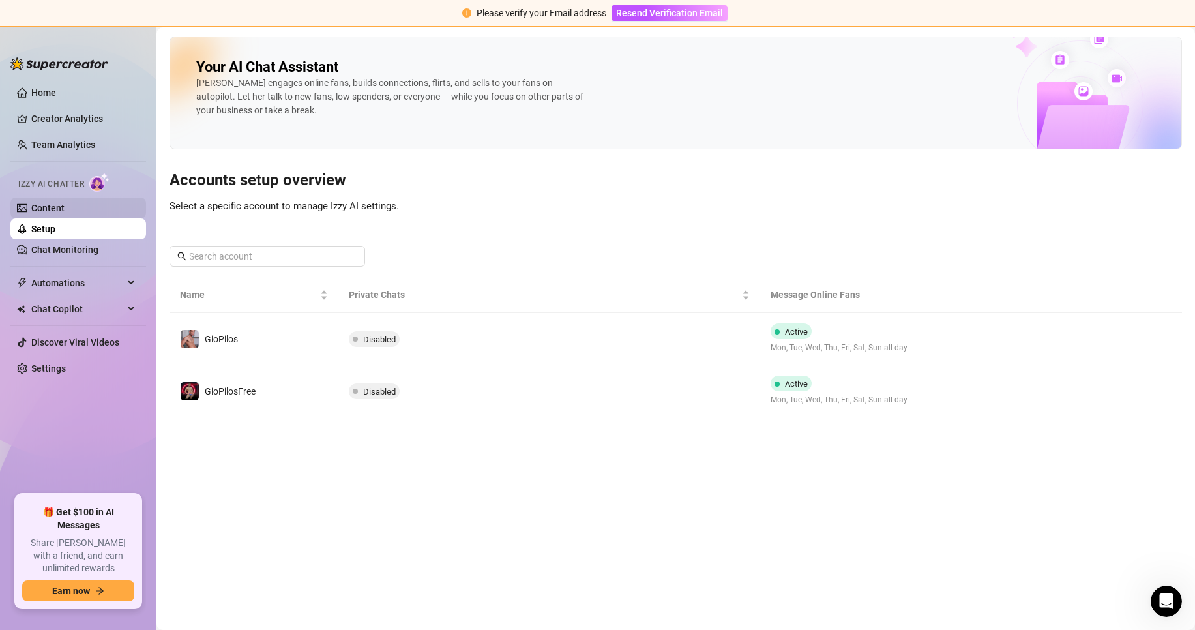
click at [51, 205] on link "Content" at bounding box center [47, 208] width 33 height 10
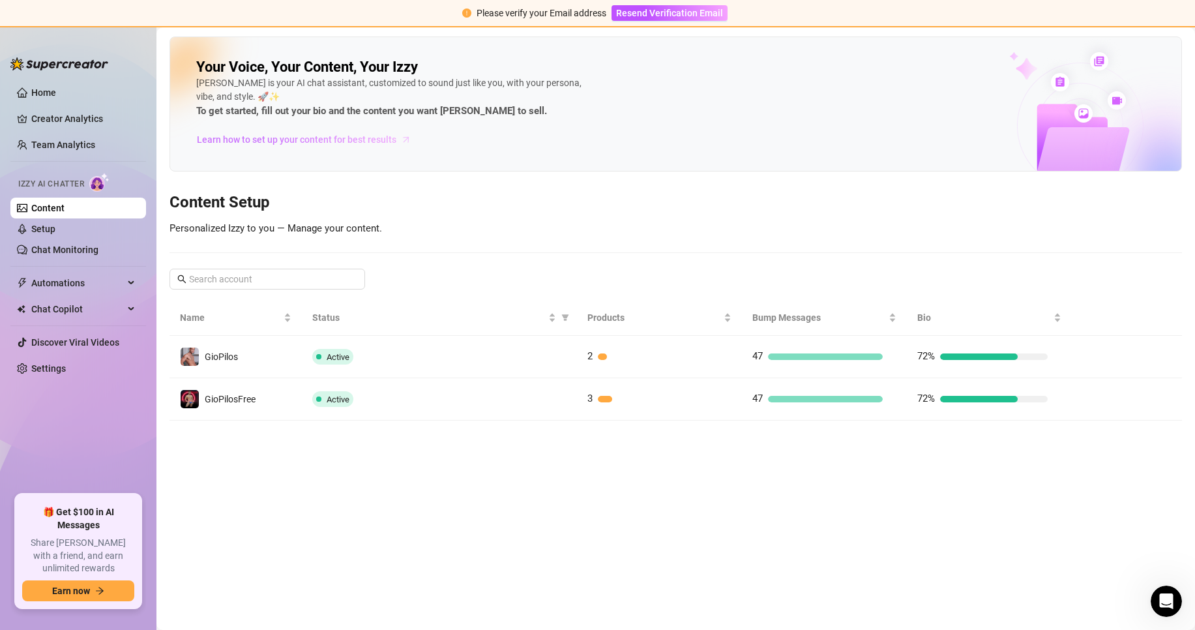
click at [377, 141] on span "Learn how to set up your content for best results" at bounding box center [296, 139] width 199 height 14
